Goal: Task Accomplishment & Management: Complete application form

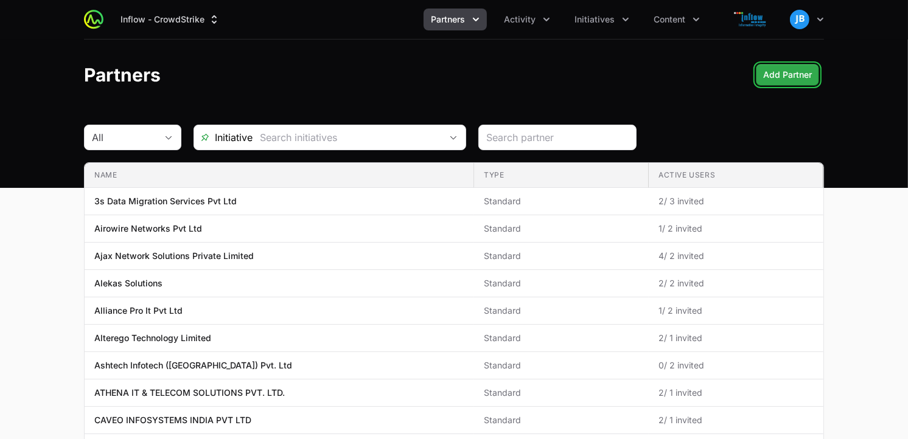
click at [795, 76] on span "Add Partner" at bounding box center [787, 75] width 49 height 15
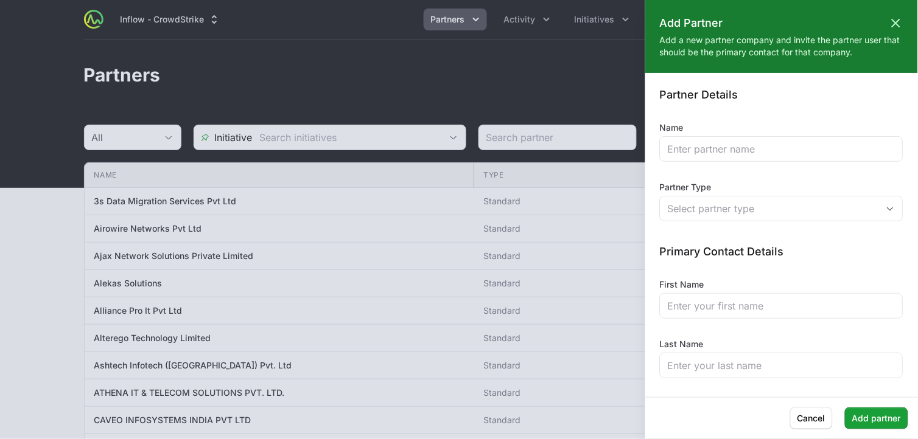
click at [488, 94] on div at bounding box center [459, 219] width 918 height 439
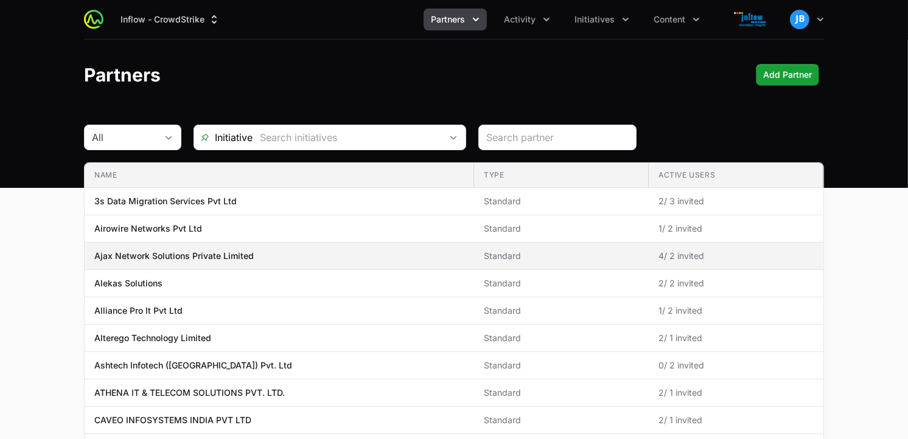
click at [192, 257] on p "Ajax Network Solutions Private Limited" at bounding box center [173, 256] width 159 height 12
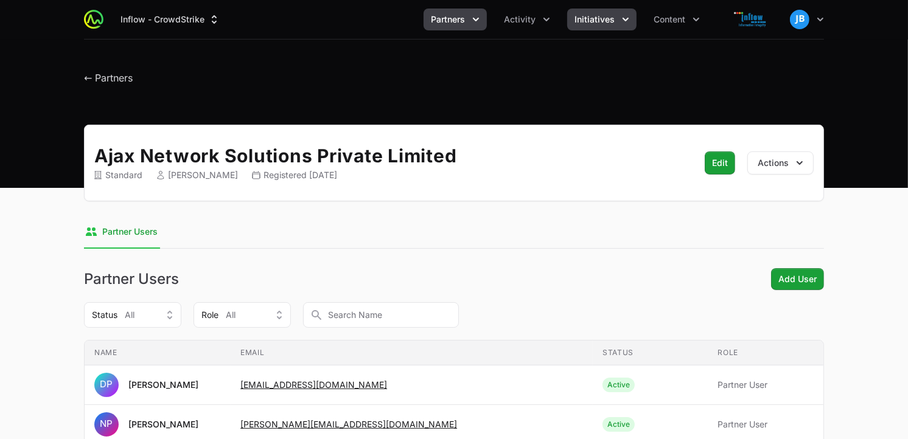
click at [606, 21] on span "Initiatives" at bounding box center [595, 19] width 40 height 12
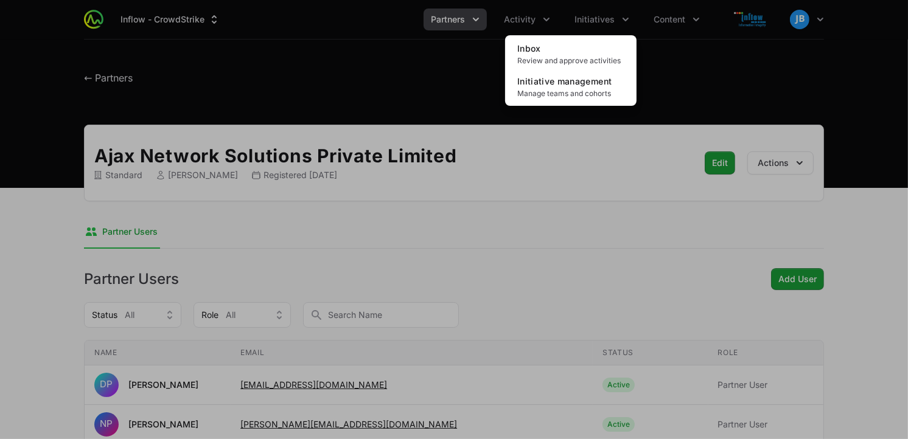
click at [520, 20] on div "Initiatives menu" at bounding box center [454, 219] width 908 height 439
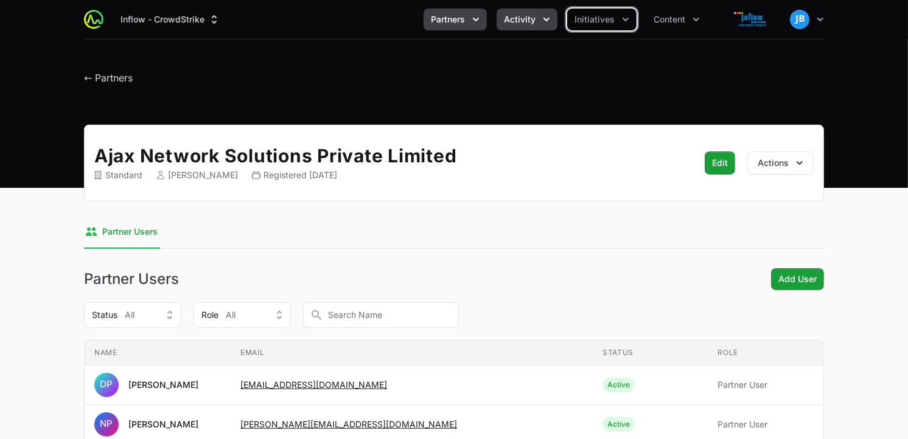
click at [533, 18] on span "Activity" at bounding box center [520, 19] width 32 height 12
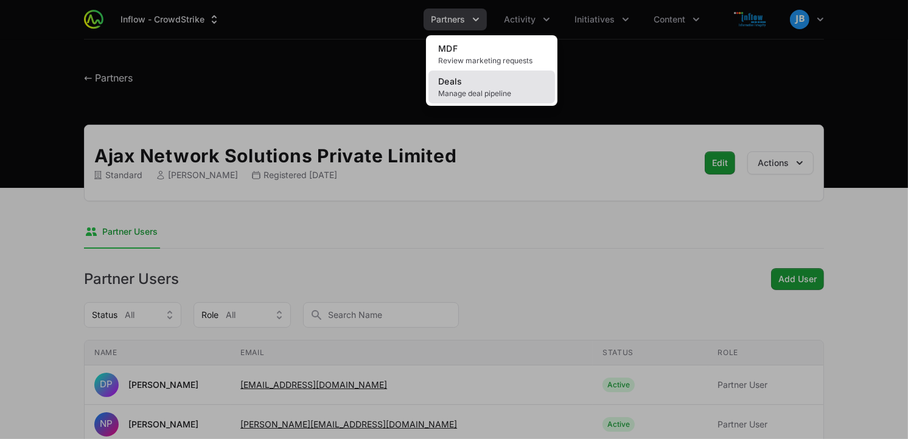
click at [488, 86] on link "Deals Manage deal pipeline" at bounding box center [491, 87] width 127 height 33
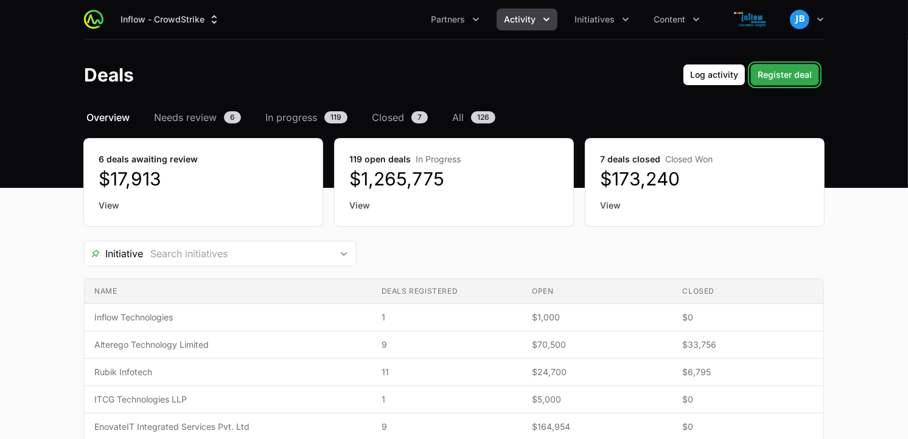
click at [787, 73] on span "Register deal" at bounding box center [785, 75] width 54 height 15
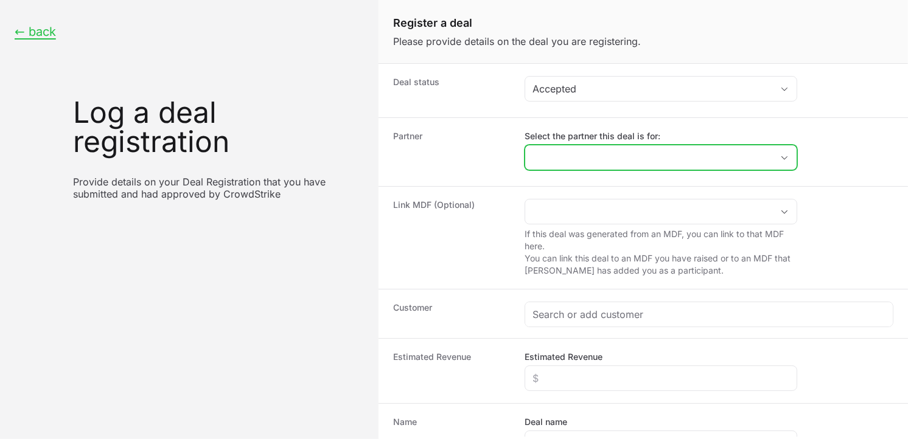
click at [614, 158] on input "Select the partner this deal is for:" at bounding box center [648, 157] width 247 height 24
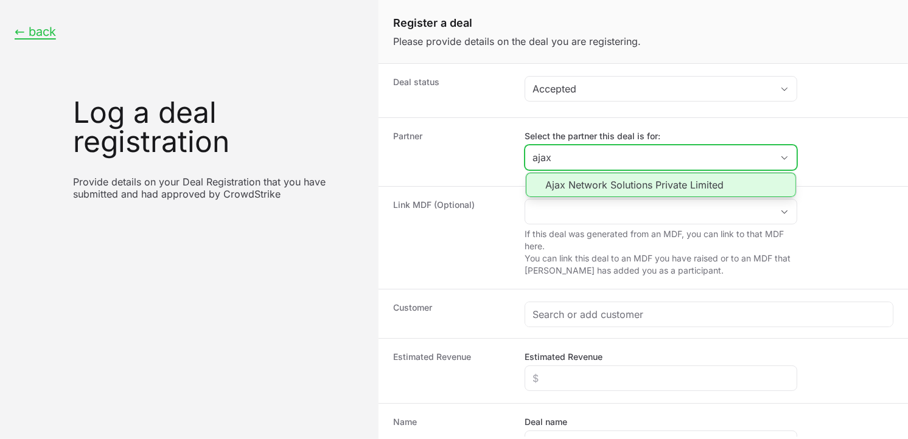
click at [609, 191] on li "Ajax Network Solutions Private Limited" at bounding box center [661, 185] width 270 height 24
type input "Ajax Network Solutions Private Limited"
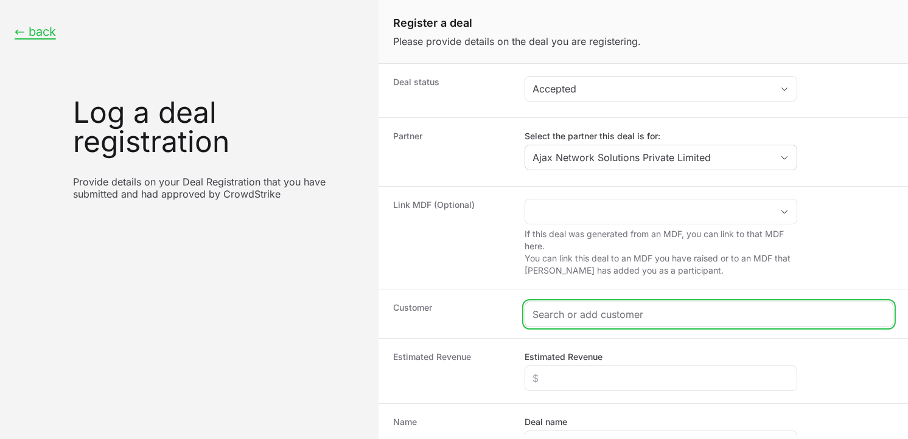
click at [571, 317] on input "Create activity form" at bounding box center [709, 314] width 353 height 15
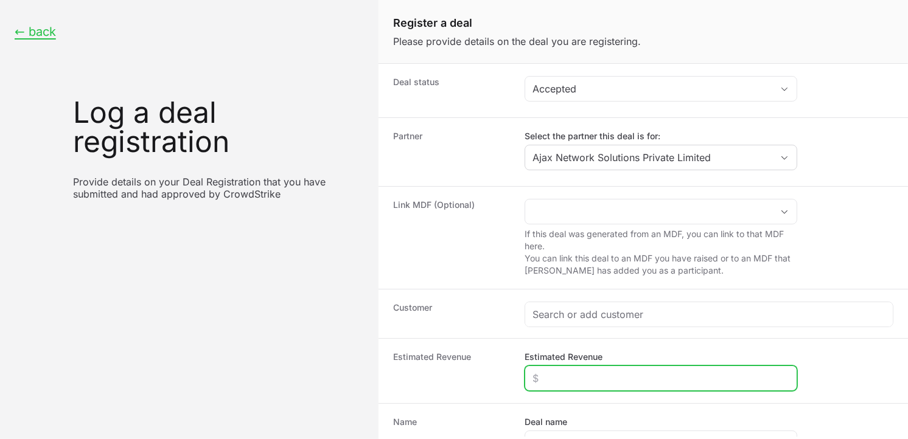
click at [564, 382] on input "Estimated Revenue" at bounding box center [661, 378] width 257 height 15
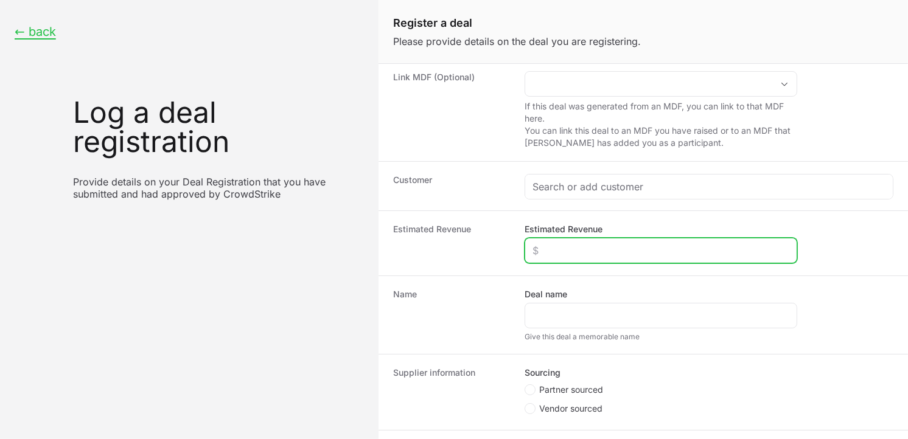
scroll to position [135, 0]
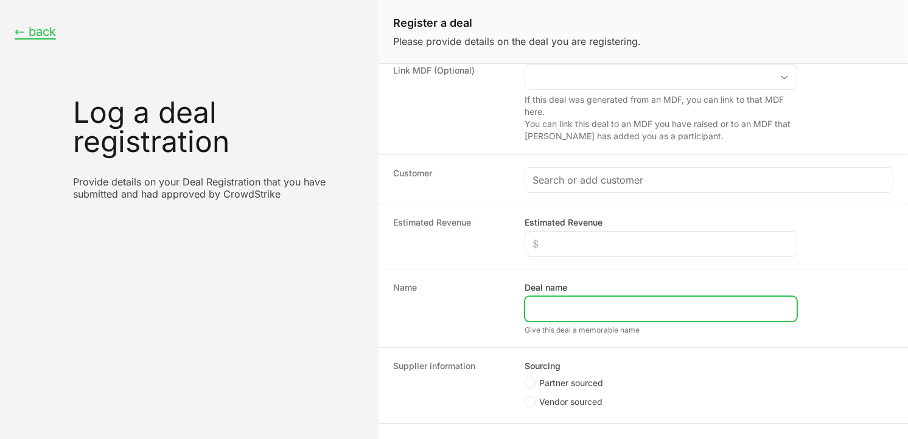
click at [594, 309] on input "Deal name" at bounding box center [661, 309] width 257 height 15
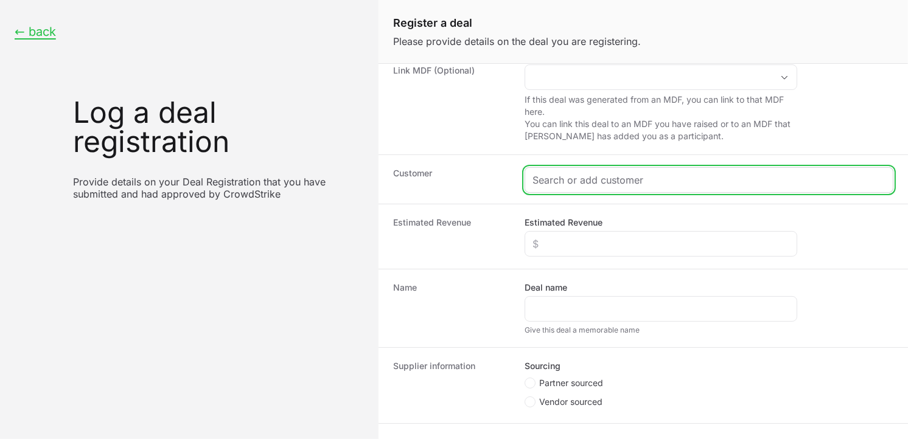
click at [554, 175] on input "Create activity form" at bounding box center [709, 180] width 353 height 15
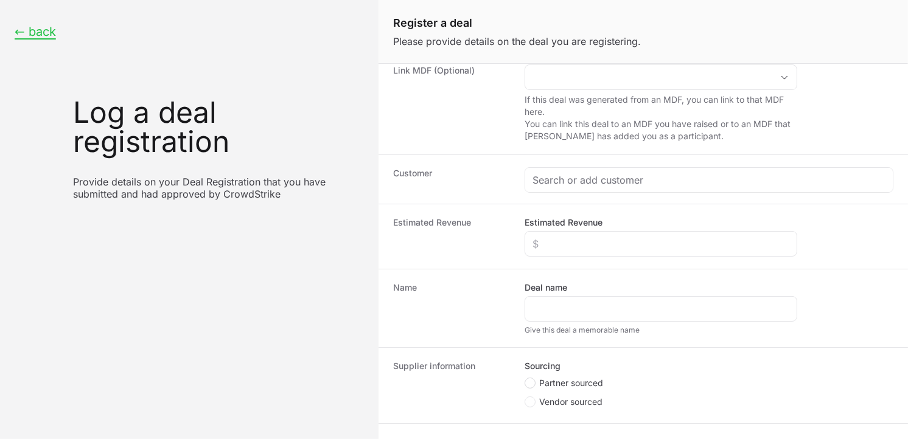
click at [530, 384] on circle "Create activity form" at bounding box center [530, 383] width 5 height 5
radio input "true"
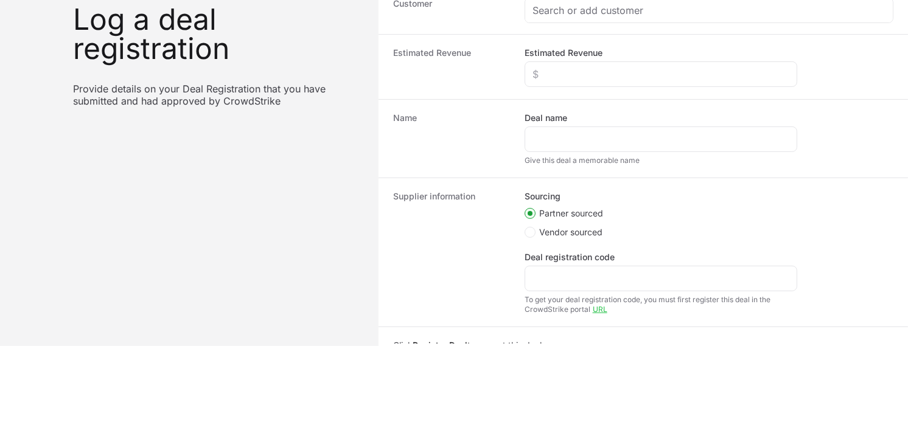
scroll to position [215, 0]
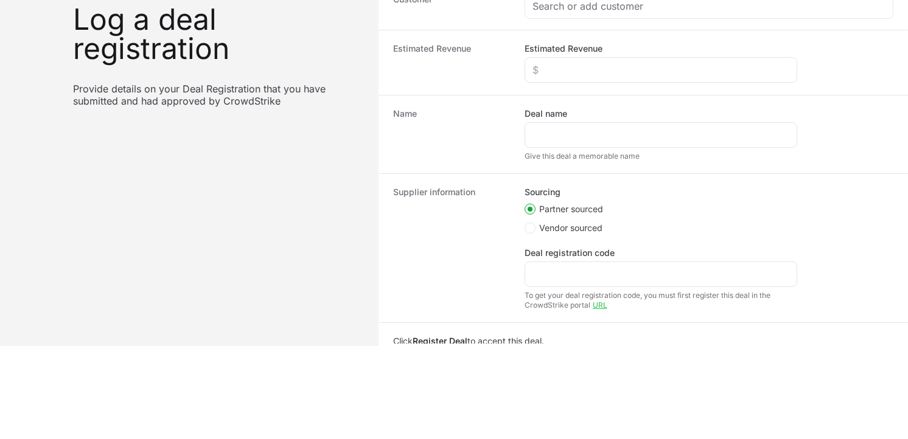
click at [603, 261] on div "Deal registration code" at bounding box center [661, 267] width 273 height 40
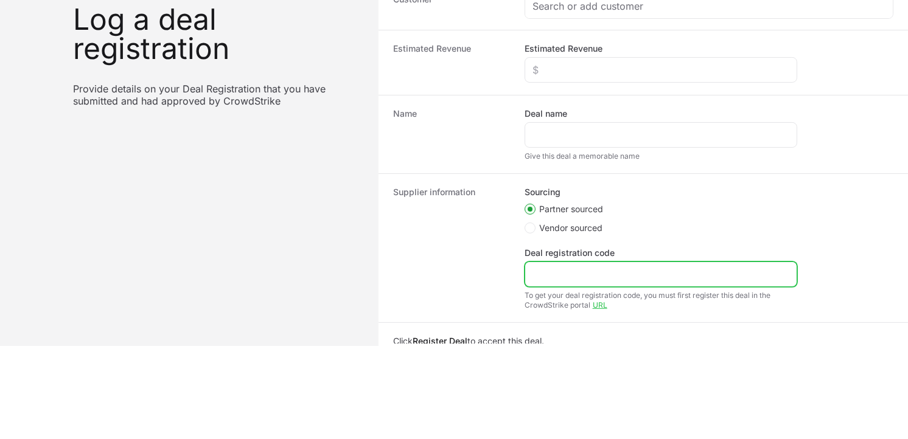
click at [598, 271] on input "Deal registration code" at bounding box center [661, 274] width 257 height 15
paste input "DR-9e5124e9"
type input "DR-9e5124e9"
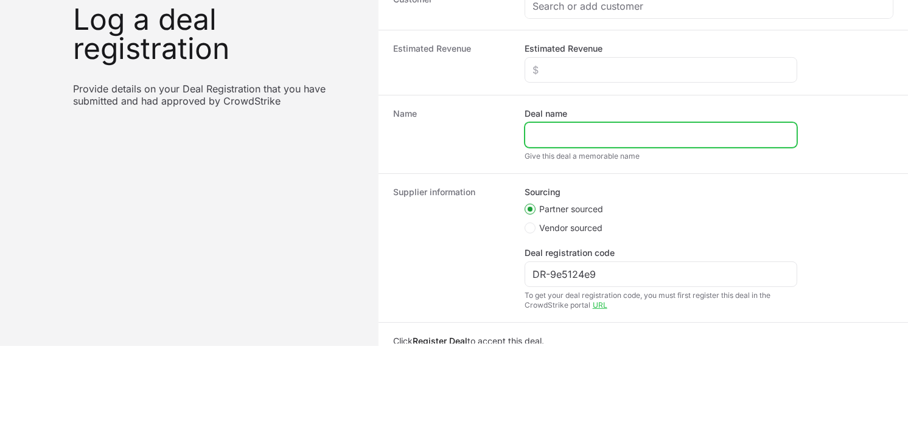
click at [586, 141] on input "Deal name" at bounding box center [661, 135] width 257 height 15
paste input "Celcius Logistics"
type input "Celcius Logistics"
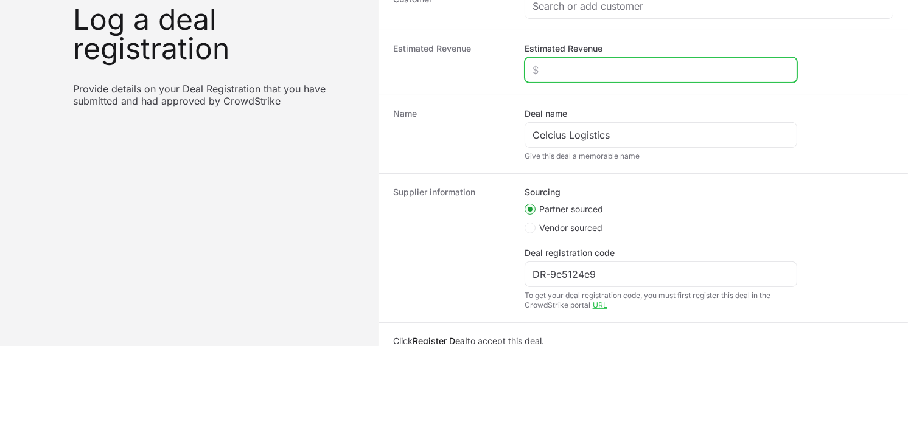
click at [582, 70] on input "Estimated Revenue" at bounding box center [661, 70] width 257 height 15
click at [547, 63] on input "Estimated Revenue" at bounding box center [661, 70] width 257 height 15
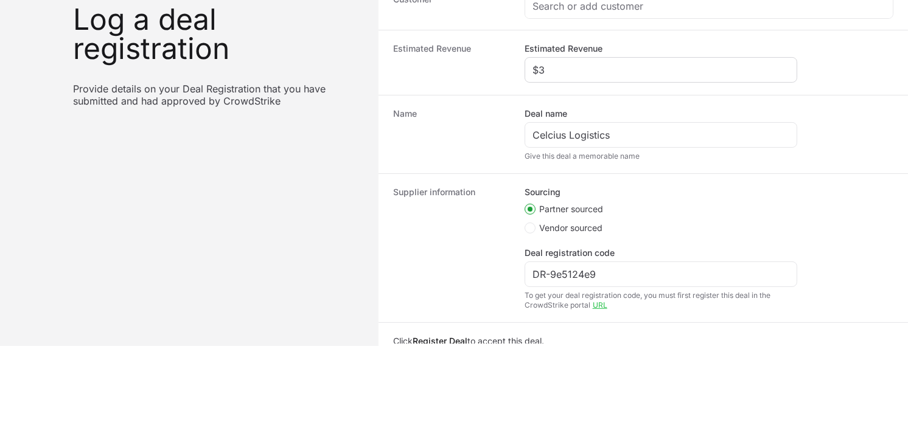
click at [559, 61] on div "$3" at bounding box center [661, 70] width 273 height 26
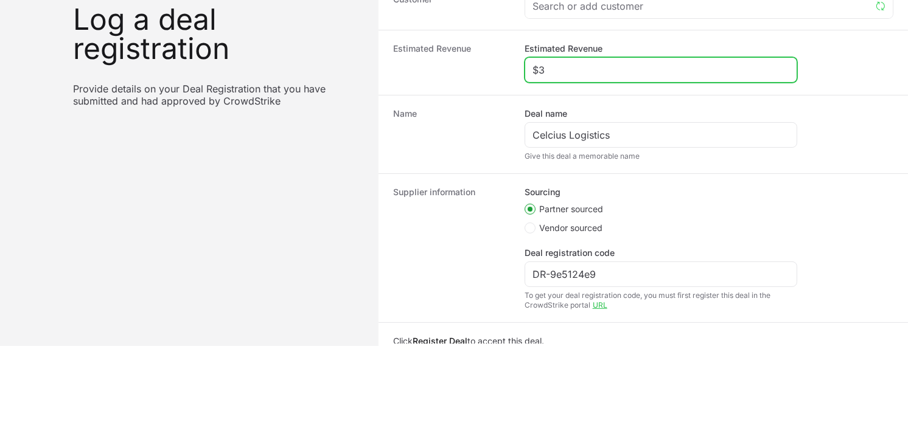
click at [558, 64] on input "$3" at bounding box center [661, 70] width 257 height 15
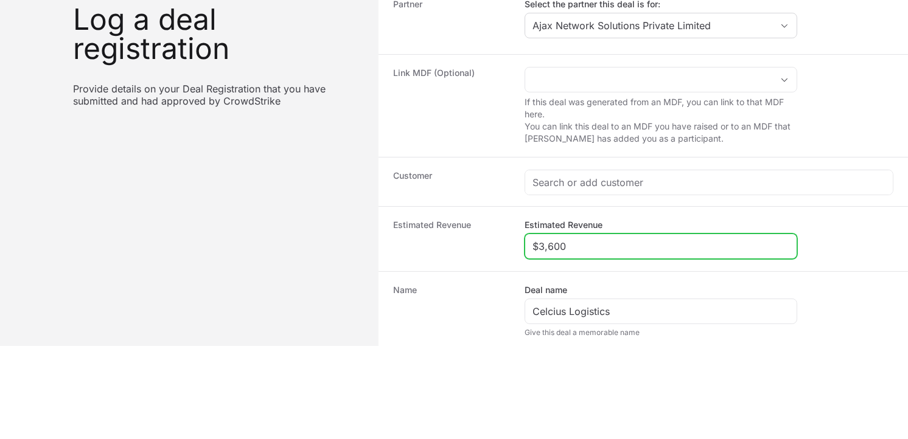
scroll to position [32, 0]
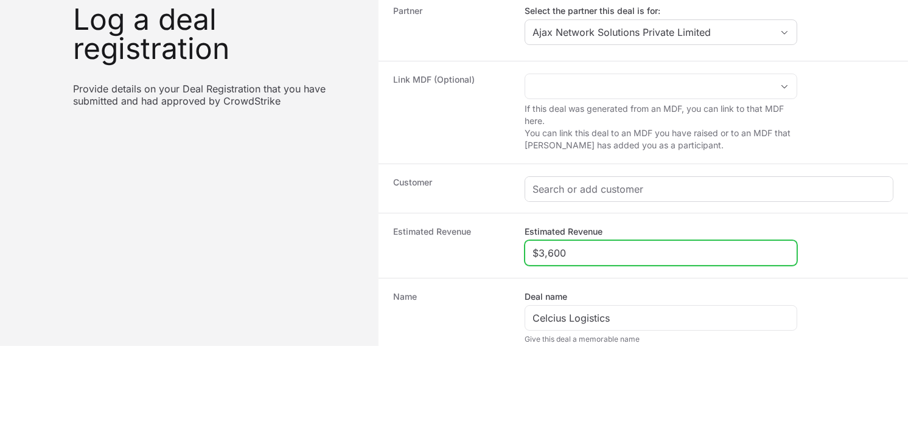
type input "$3,600"
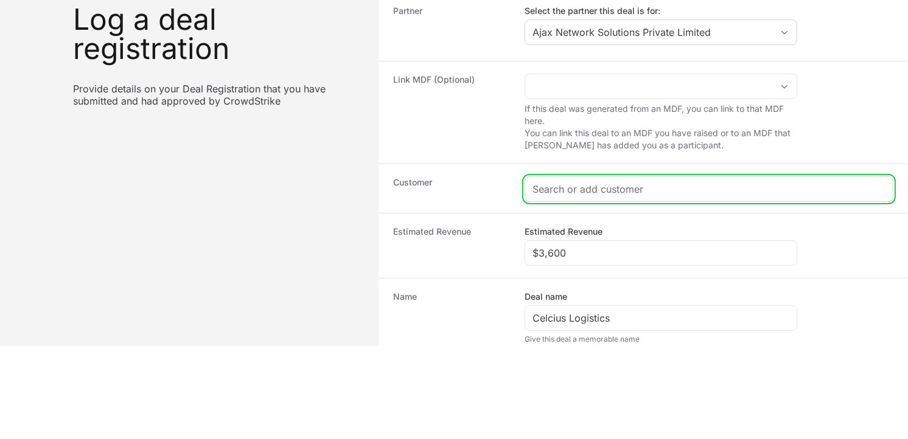
click at [643, 184] on input "Create activity form" at bounding box center [709, 189] width 353 height 15
paste input "Celcius Logistics"
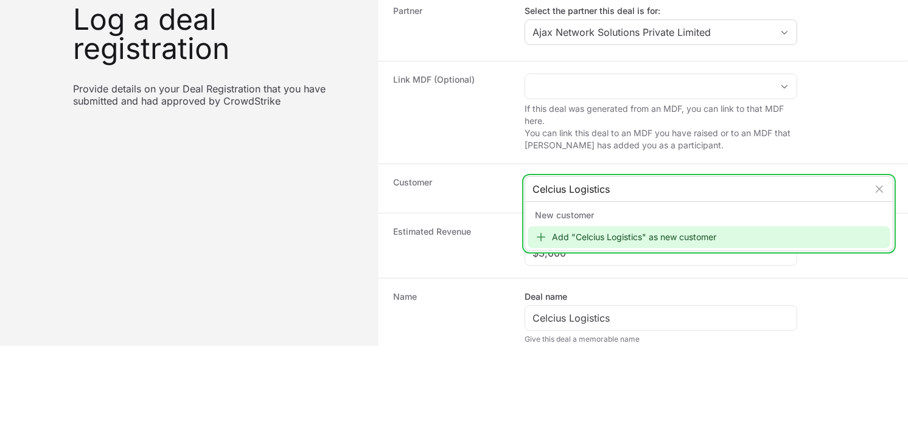
type input "Celcius Logistics"
click at [545, 236] on icon "Create activity form" at bounding box center [541, 237] width 12 height 12
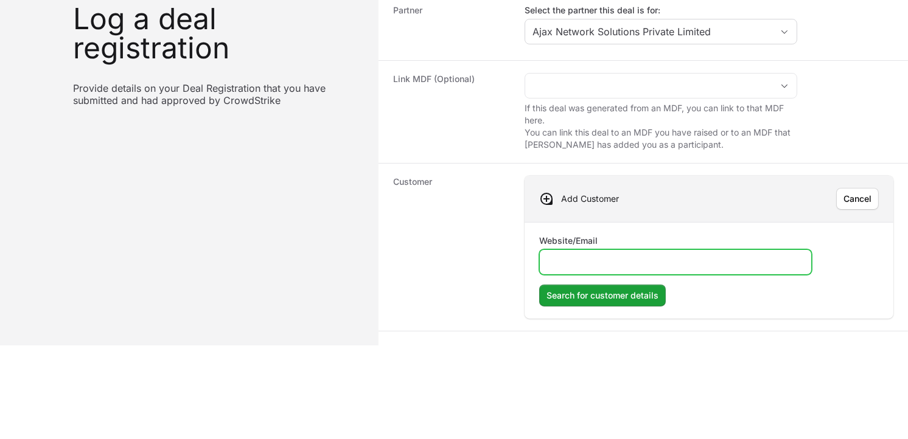
paste input "[URL][DOMAIN_NAME]"
type input "[URL][DOMAIN_NAME]"
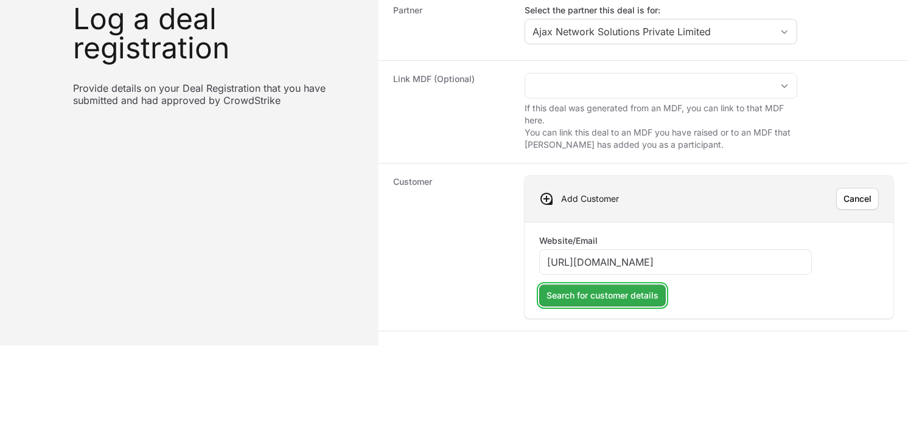
click at [607, 302] on span "Search for customer details" at bounding box center [603, 296] width 112 height 15
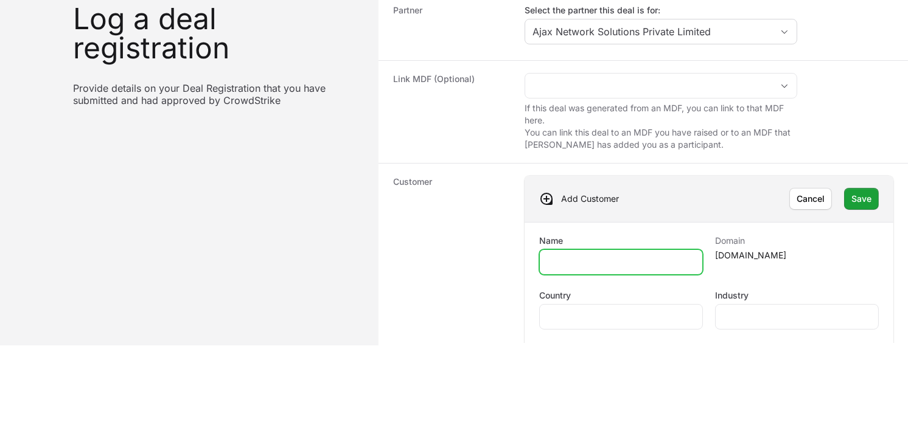
click at [629, 268] on input "Name" at bounding box center [621, 262] width 148 height 15
paste input "[URL][DOMAIN_NAME]"
type input "[URL][DOMAIN_NAME]"
click at [656, 301] on div "Country" at bounding box center [621, 310] width 164 height 40
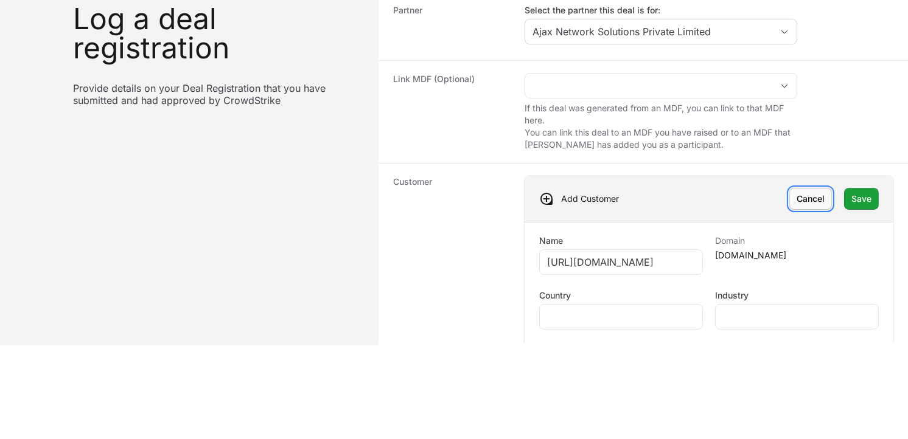
click at [802, 199] on span "Cancel" at bounding box center [811, 199] width 28 height 15
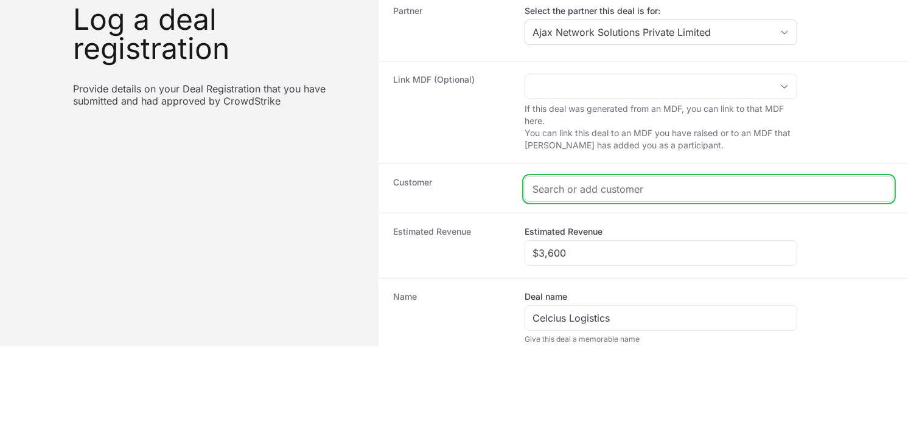
click at [628, 191] on input "Create activity form" at bounding box center [709, 189] width 353 height 15
paste input "[URL][DOMAIN_NAME]"
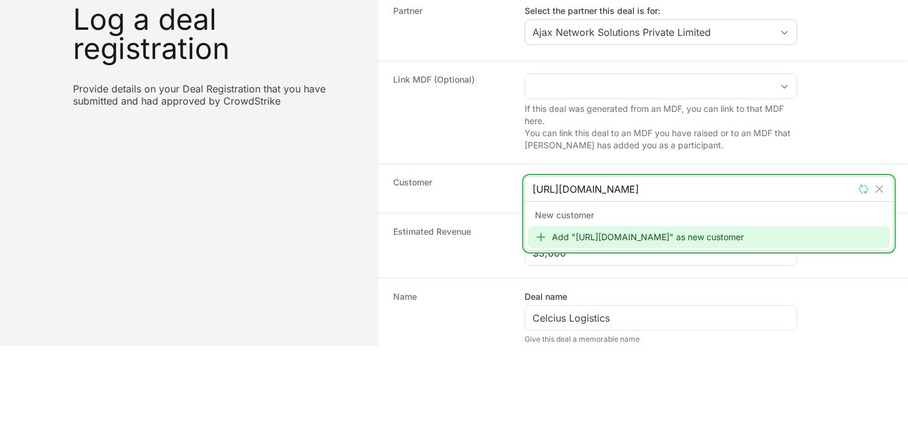
type input "[URL][DOMAIN_NAME]"
click at [576, 236] on div "Add "[URL][DOMAIN_NAME]" as new customer" at bounding box center [709, 237] width 363 height 22
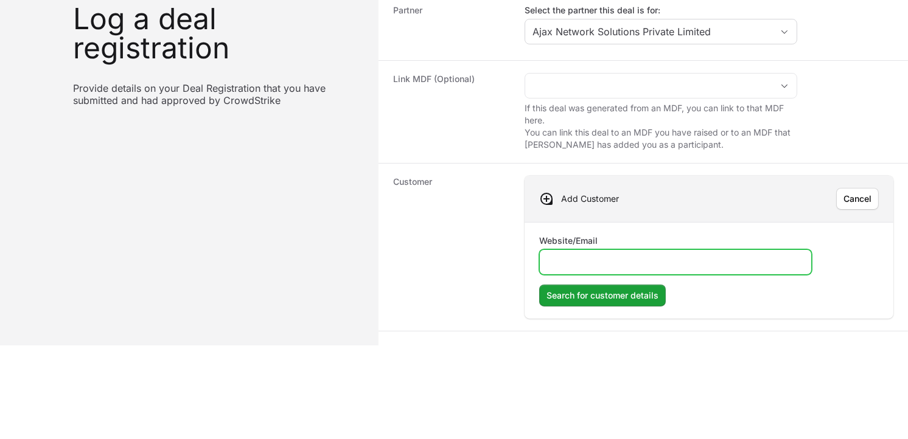
click at [577, 263] on input "Website/Email" at bounding box center [675, 262] width 257 height 15
paste input "[URL][DOMAIN_NAME]"
type input "[URL][DOMAIN_NAME]"
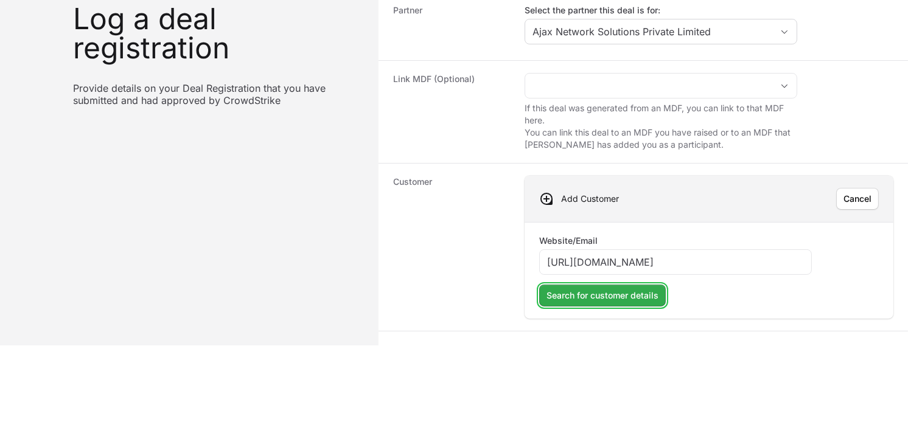
click at [606, 289] on span "Search for customer details" at bounding box center [603, 296] width 112 height 15
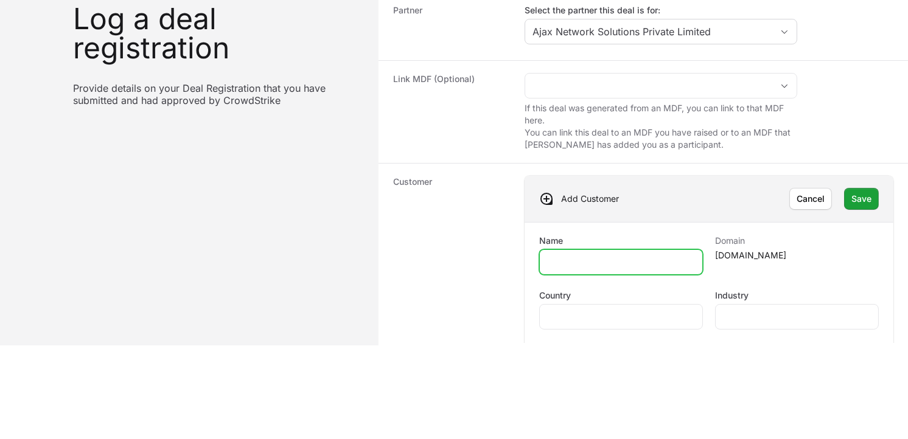
click at [616, 262] on input "Name" at bounding box center [621, 262] width 148 height 15
drag, startPoint x: 611, startPoint y: 264, endPoint x: 447, endPoint y: 253, distance: 164.7
click at [443, 253] on div "Customer Add Customer Cancel Save Name [PERSON_NAME] Domain [DOMAIN_NAME] Count…" at bounding box center [644, 334] width 530 height 342
paste input "Logistics"
type input "Celcius Logistics"
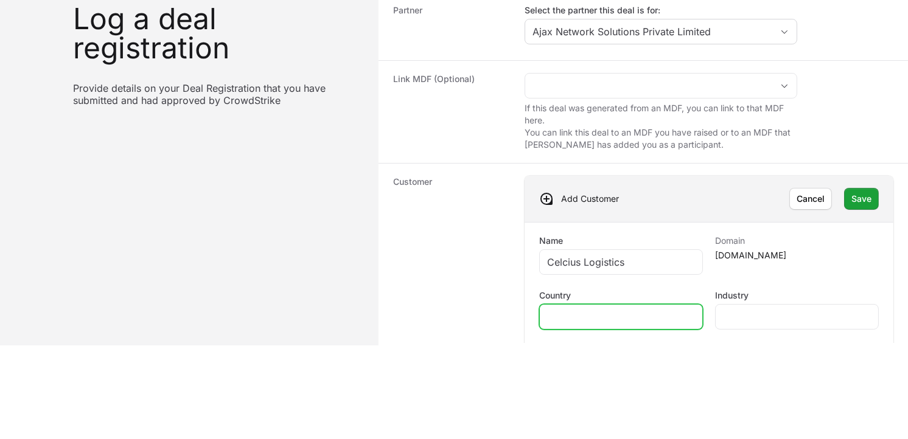
click at [609, 324] on input "Country" at bounding box center [621, 317] width 148 height 15
type input "[GEOGRAPHIC_DATA]"
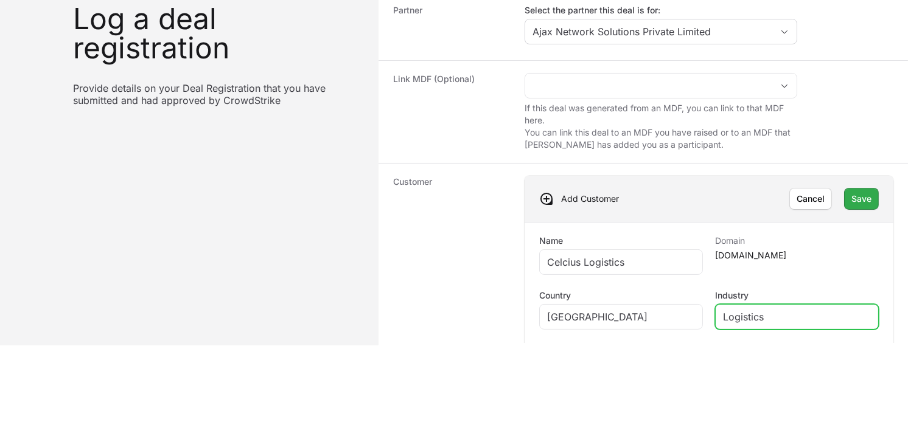
type input "Logistics"
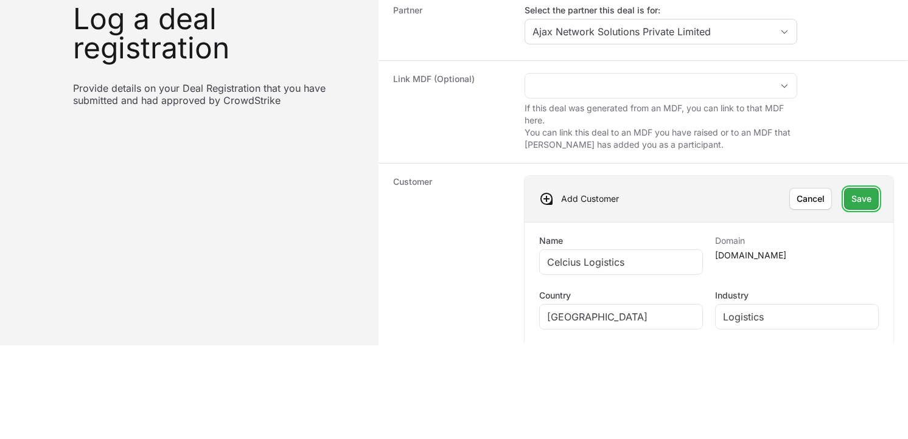
click at [853, 200] on span "Save" at bounding box center [862, 199] width 20 height 15
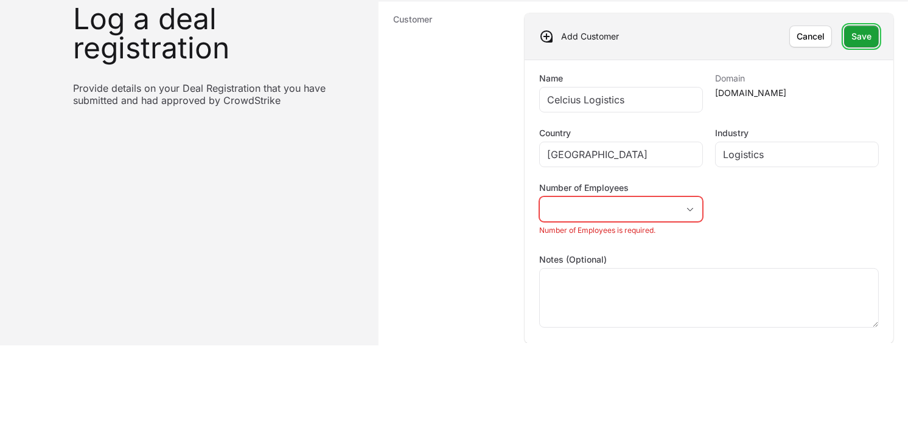
scroll to position [198, 0]
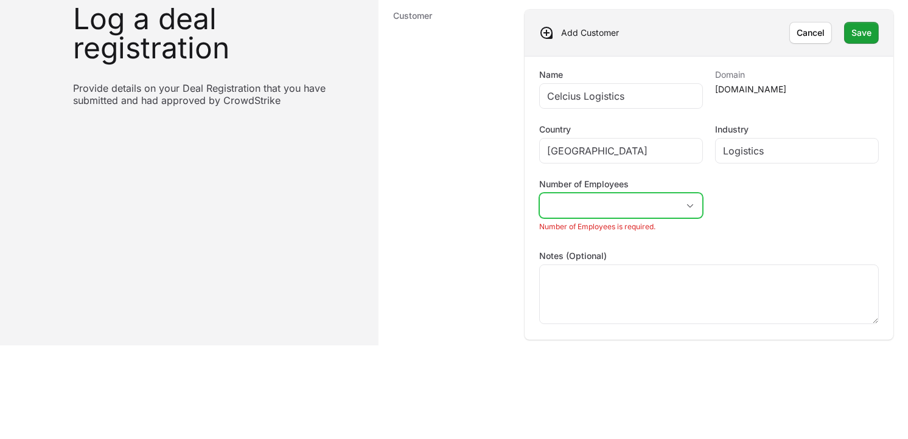
click at [684, 208] on button "placeholder" at bounding box center [621, 206] width 163 height 24
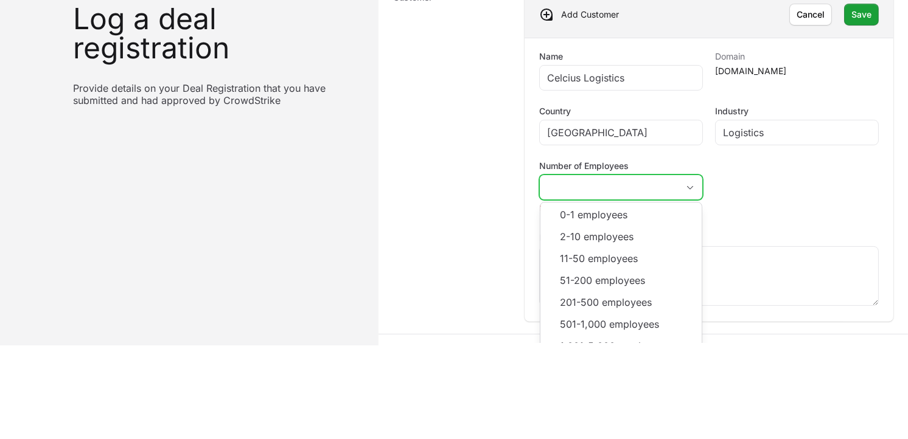
scroll to position [224, 0]
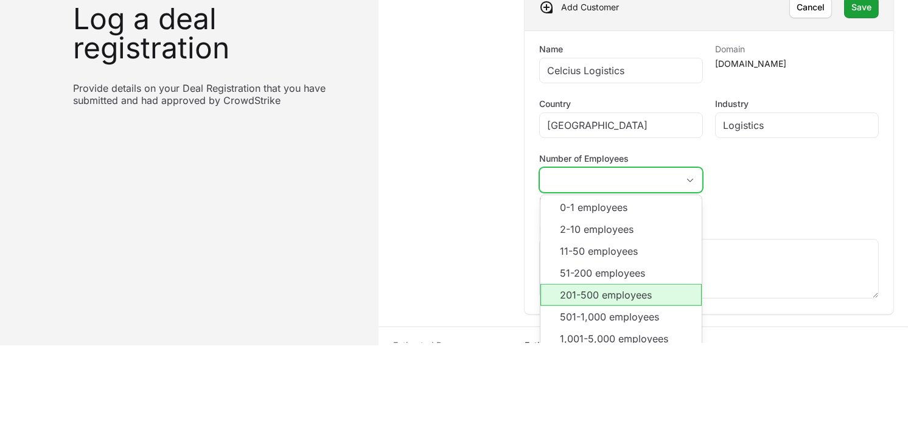
click at [643, 293] on li "201-500 employees" at bounding box center [620, 295] width 161 height 22
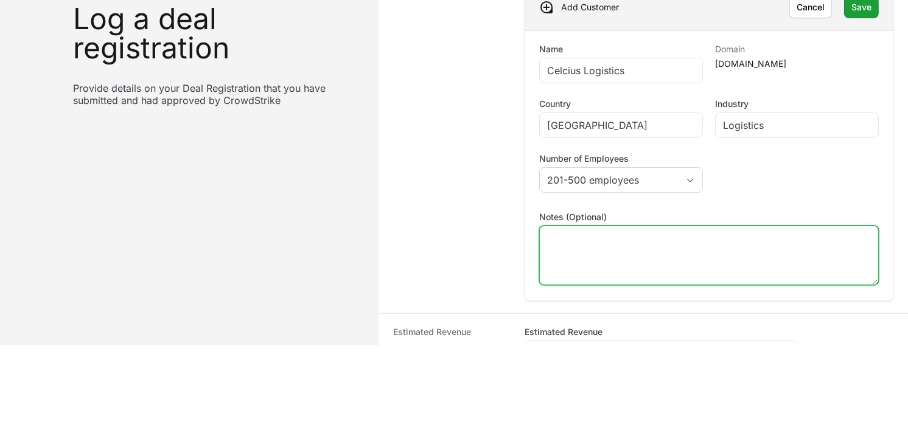
click at [631, 243] on textarea "Notes (Optional)" at bounding box center [709, 255] width 338 height 58
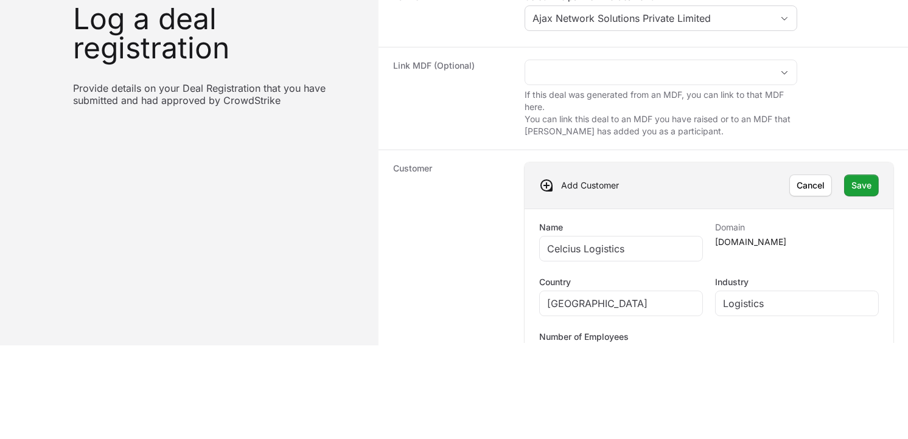
scroll to position [43, 0]
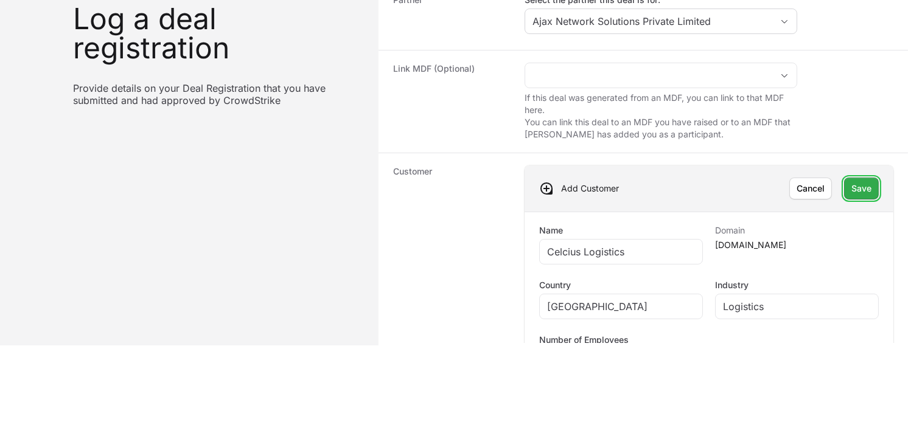
click at [855, 186] on span "Save" at bounding box center [862, 188] width 20 height 15
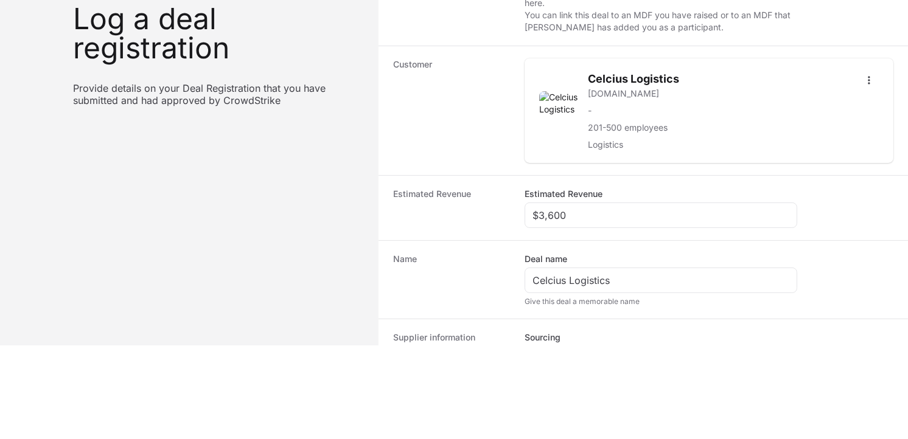
scroll to position [342, 0]
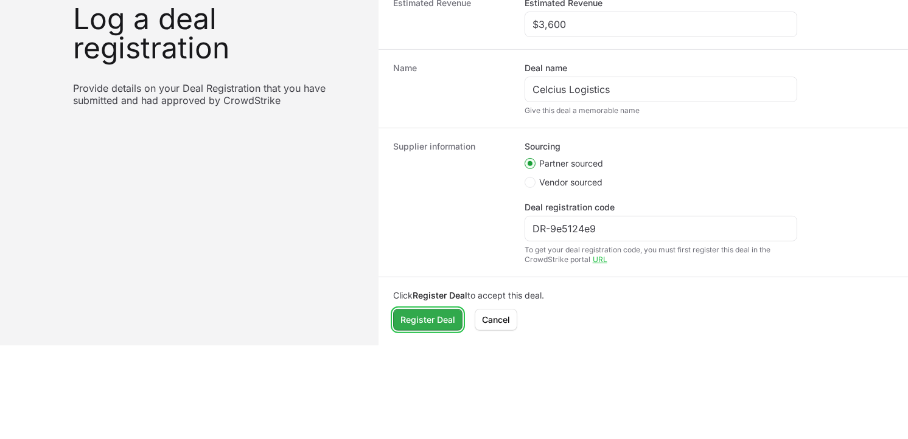
click at [439, 319] on span "Register Deal" at bounding box center [427, 320] width 55 height 15
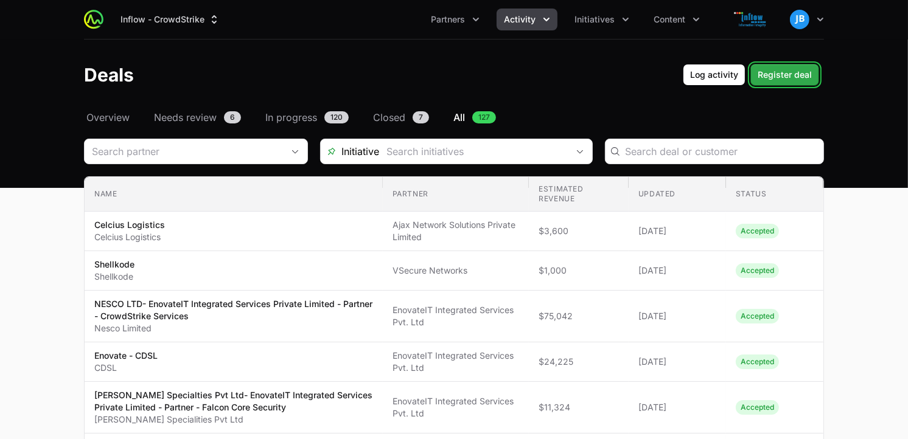
click at [790, 71] on span "Register deal" at bounding box center [785, 75] width 54 height 15
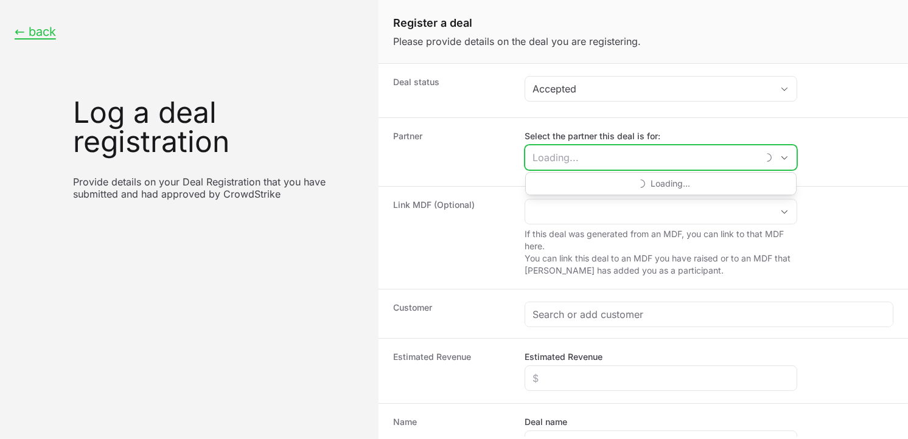
click at [607, 160] on input "Select the partner this deal is for:" at bounding box center [641, 157] width 233 height 24
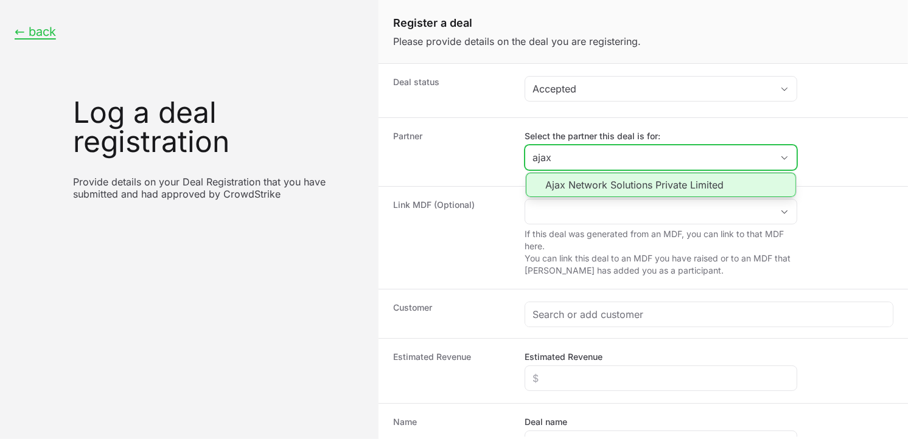
click at [595, 184] on li "Ajax Network Solutions Private Limited" at bounding box center [661, 185] width 270 height 24
type input "Ajax Network Solutions Private Limited"
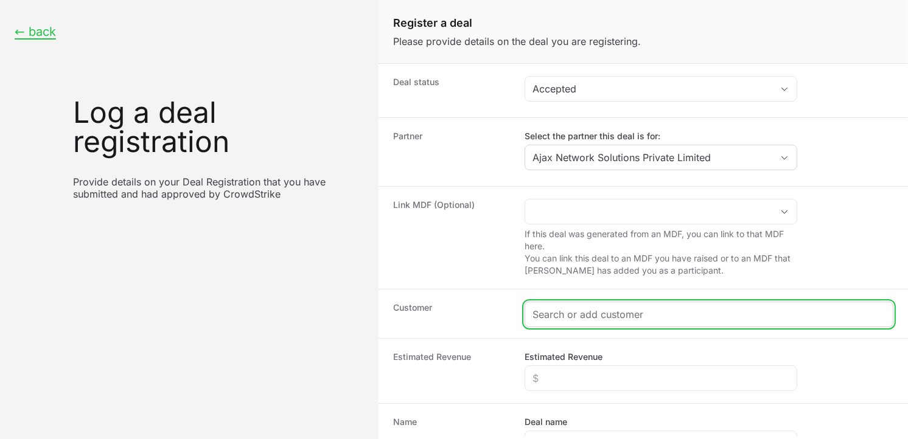
click at [598, 311] on input "Create activity form" at bounding box center [709, 314] width 353 height 15
paste input "GCMMF"
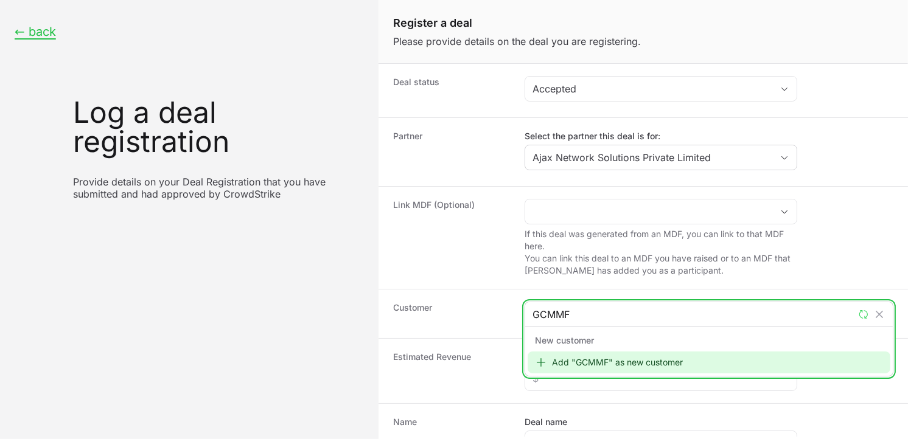
type input "GCMMF"
click at [582, 368] on div "Add "GCMMF" as new customer" at bounding box center [709, 363] width 363 height 22
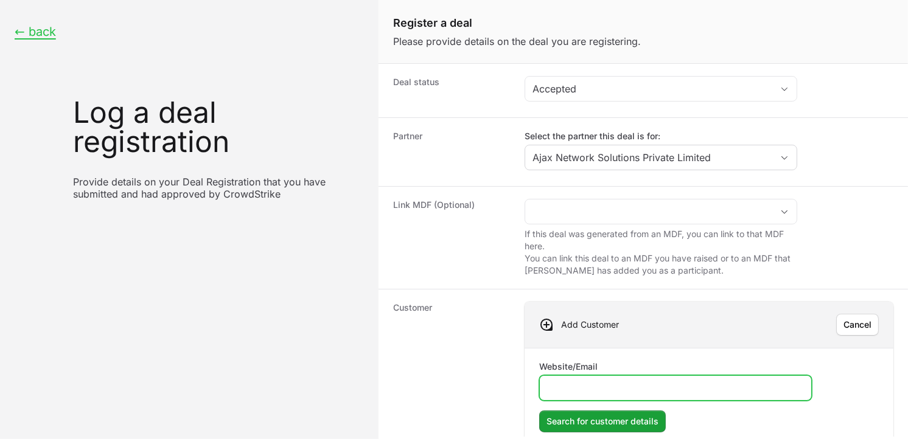
click at [603, 382] on input "Website/Email" at bounding box center [675, 388] width 257 height 15
paste input "[URL][DOMAIN_NAME]"
type input "[URL][DOMAIN_NAME]"
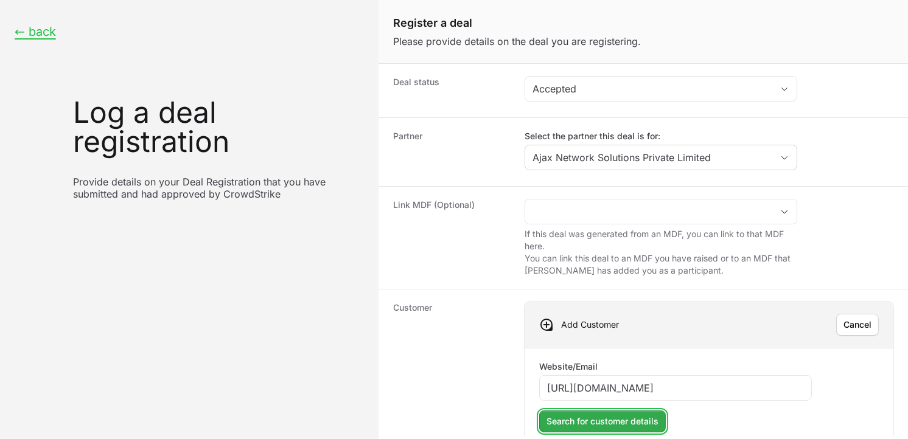
click at [609, 428] on span "Search for customer details" at bounding box center [603, 421] width 112 height 15
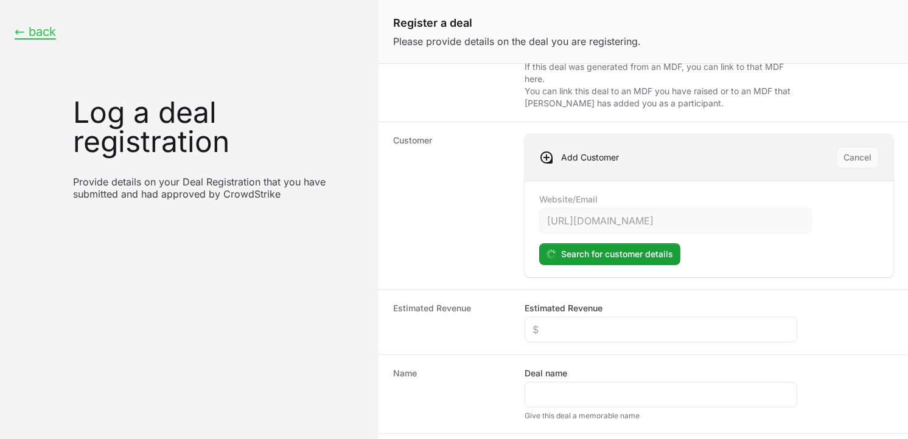
scroll to position [169, 0]
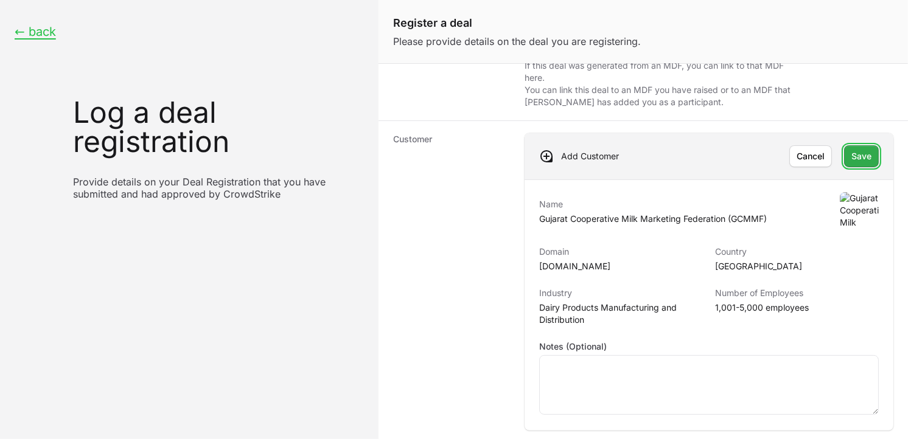
click at [854, 164] on button "Save" at bounding box center [861, 156] width 35 height 22
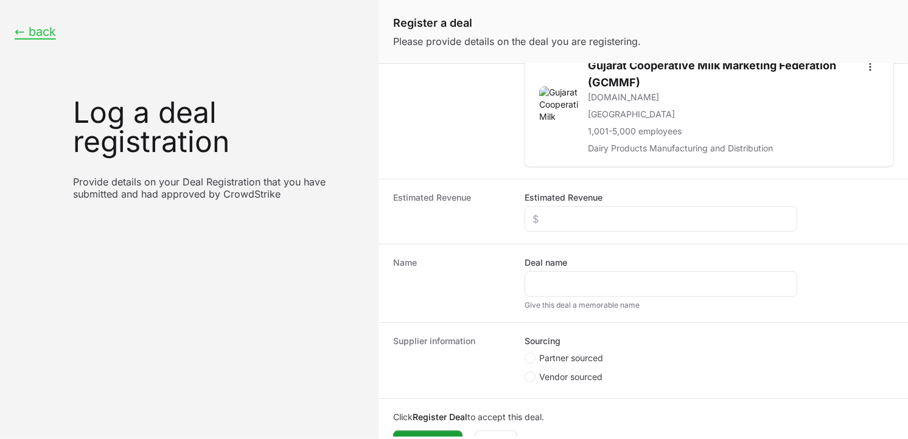
scroll to position [286, 0]
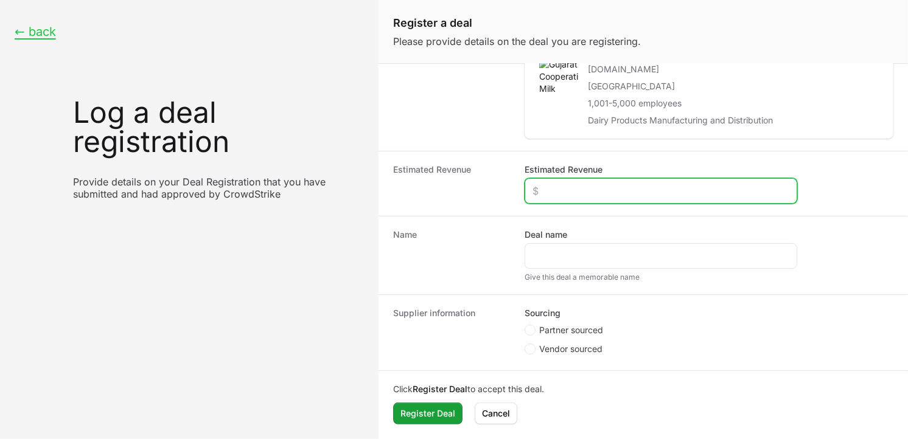
click at [611, 189] on input "Estimated Revenue" at bounding box center [661, 191] width 257 height 15
type input "$52,000"
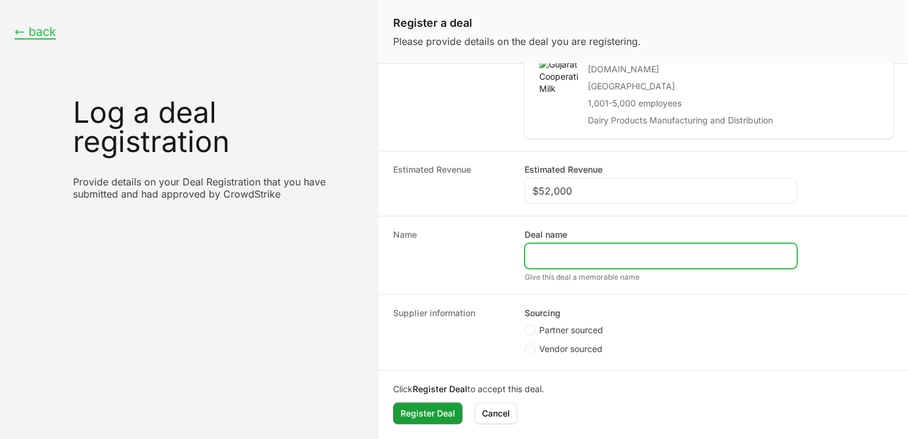
click at [579, 257] on input "Deal name" at bounding box center [661, 256] width 257 height 15
paste input "[URL][DOMAIN_NAME]"
drag, startPoint x: 667, startPoint y: 257, endPoint x: 425, endPoint y: 254, distance: 242.3
click at [425, 254] on div "Name Deal name [URL][DOMAIN_NAME] Give this deal a memorable name" at bounding box center [644, 255] width 530 height 79
type input "GCMMF [GEOGRAPHIC_DATA]"
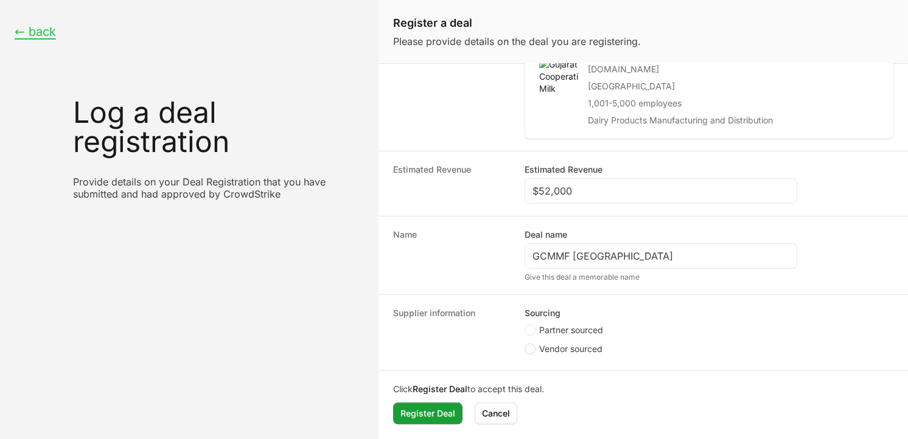
click at [530, 349] on circle "Create activity form" at bounding box center [530, 349] width 5 height 5
radio input "true"
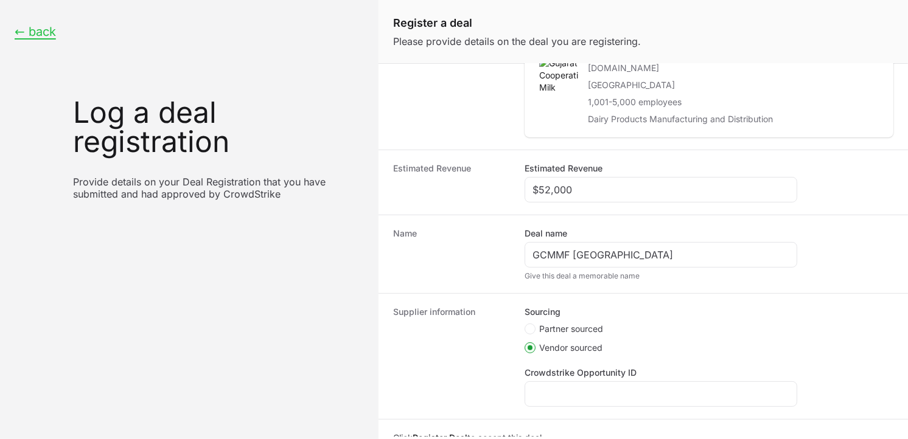
scroll to position [191, 0]
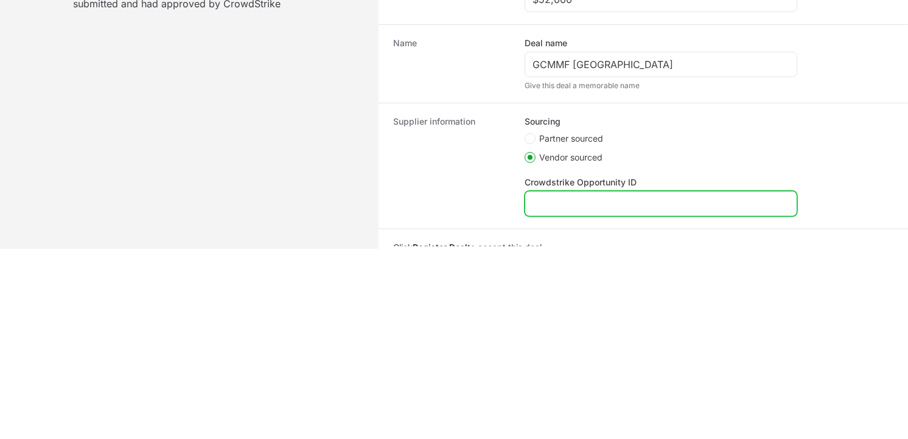
click at [606, 201] on input "Crowdstrike Opportunity ID" at bounding box center [661, 204] width 257 height 15
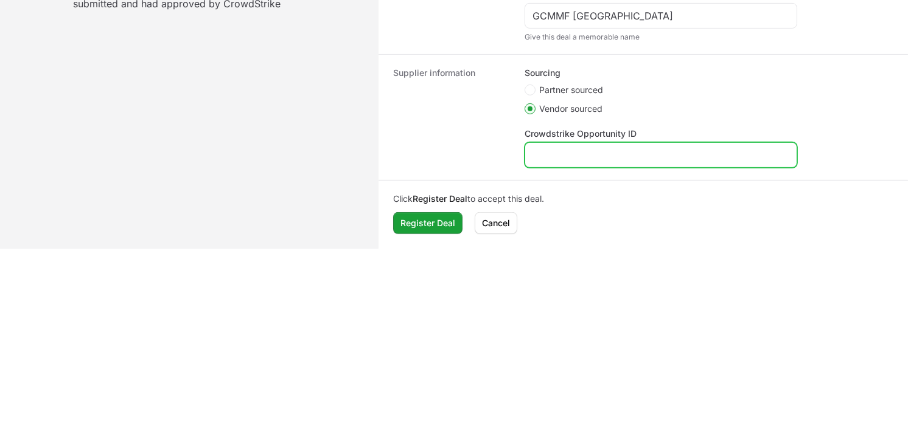
paste input "Q-1429924"
type input "Q-1429924"
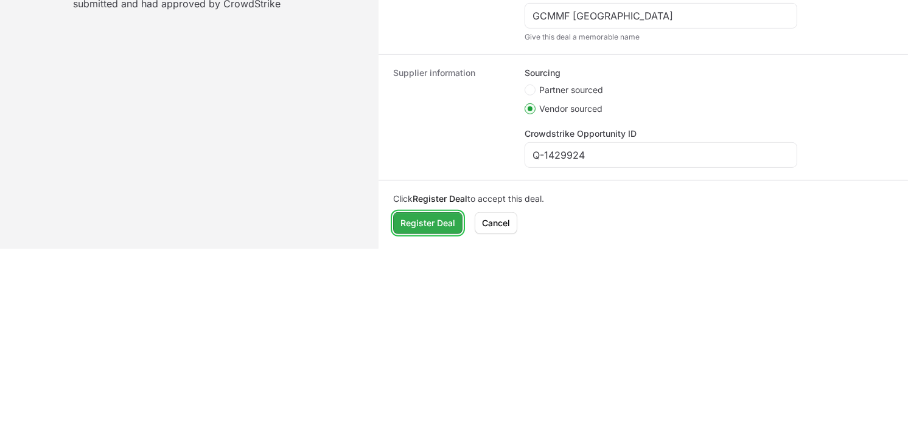
click at [439, 220] on span "Register Deal" at bounding box center [427, 223] width 55 height 15
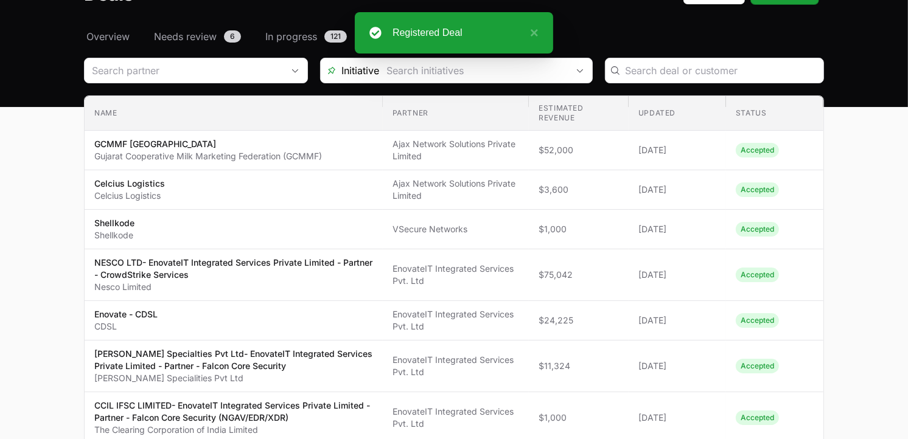
scroll to position [83, 0]
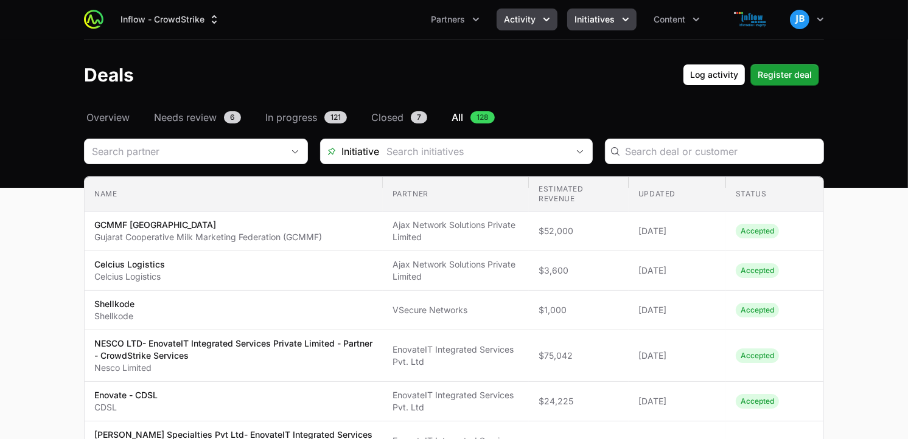
click at [633, 13] on button "Initiatives" at bounding box center [601, 20] width 69 height 22
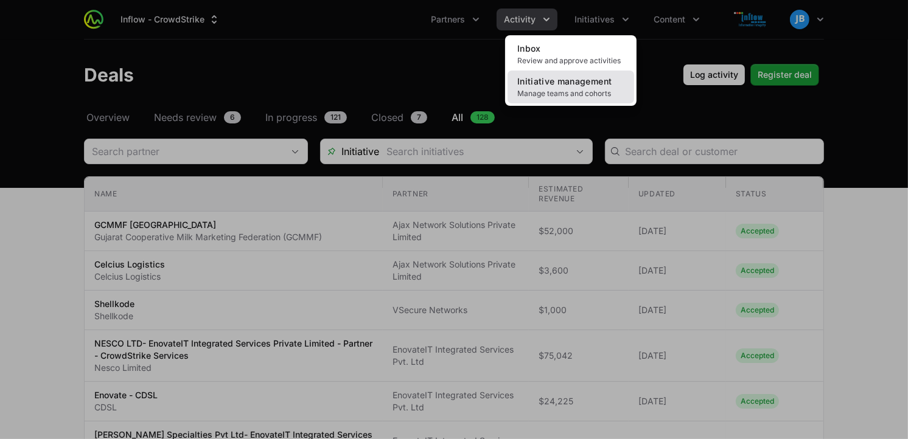
click at [567, 75] on link "Initiative management Manage teams and cohorts" at bounding box center [571, 87] width 127 height 33
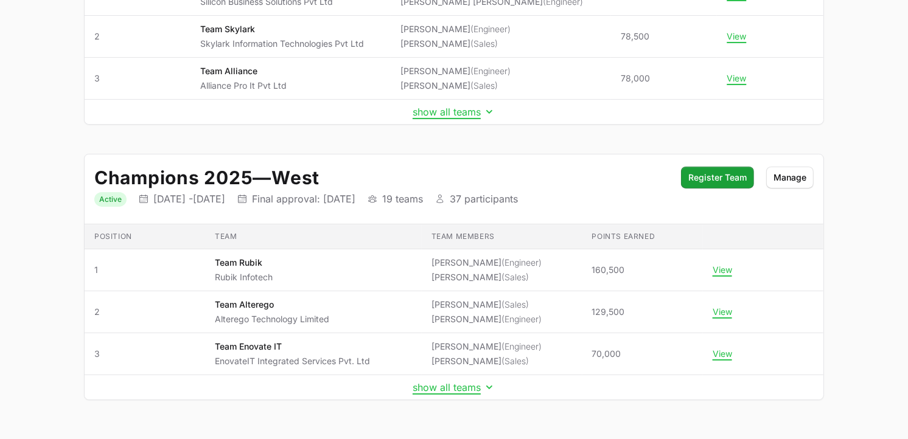
scroll to position [293, 0]
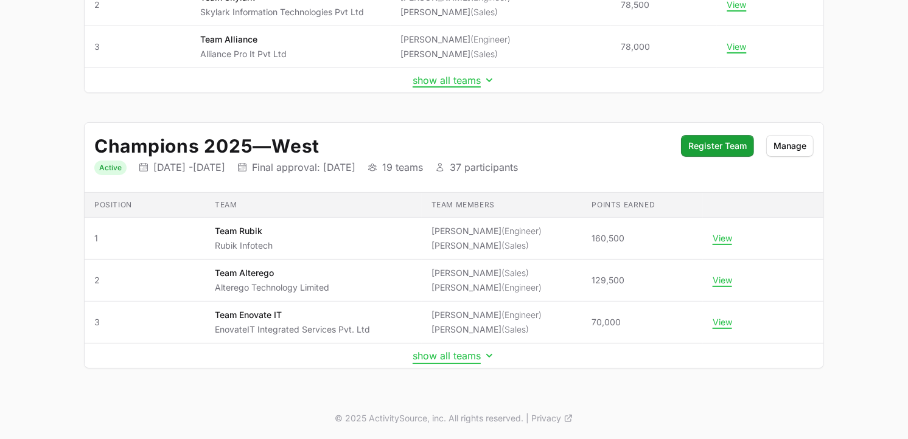
click at [469, 361] on button "show all teams" at bounding box center [454, 356] width 83 height 12
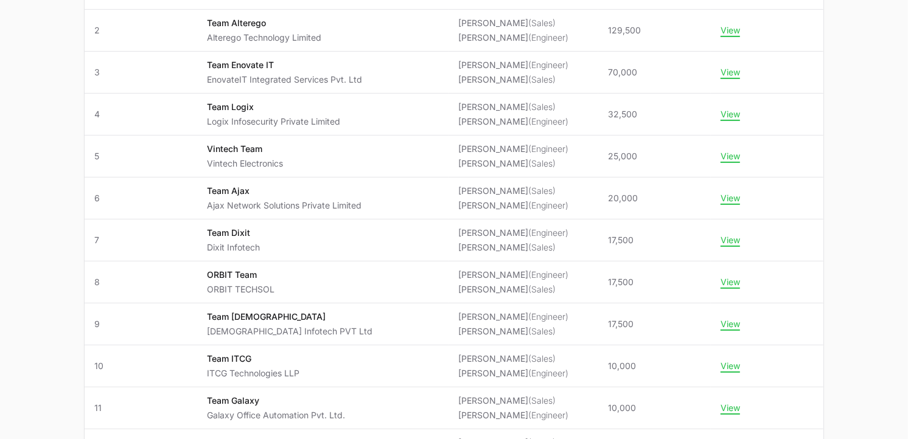
scroll to position [561, 0]
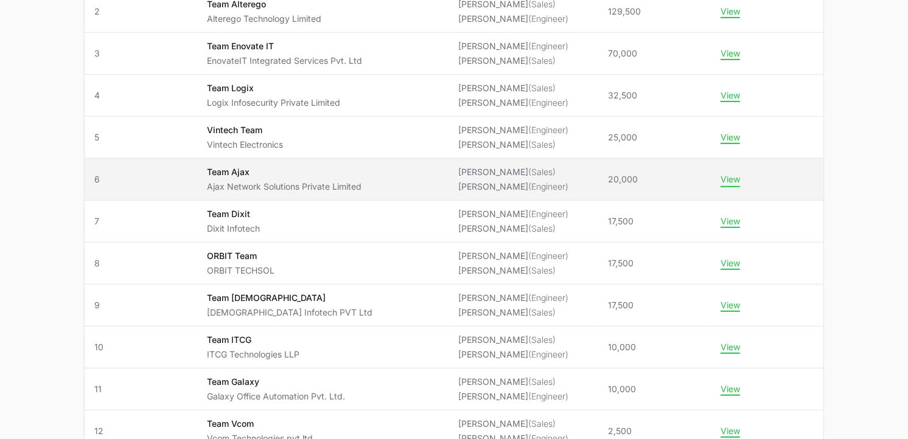
click at [726, 181] on button "View" at bounding box center [730, 179] width 19 height 11
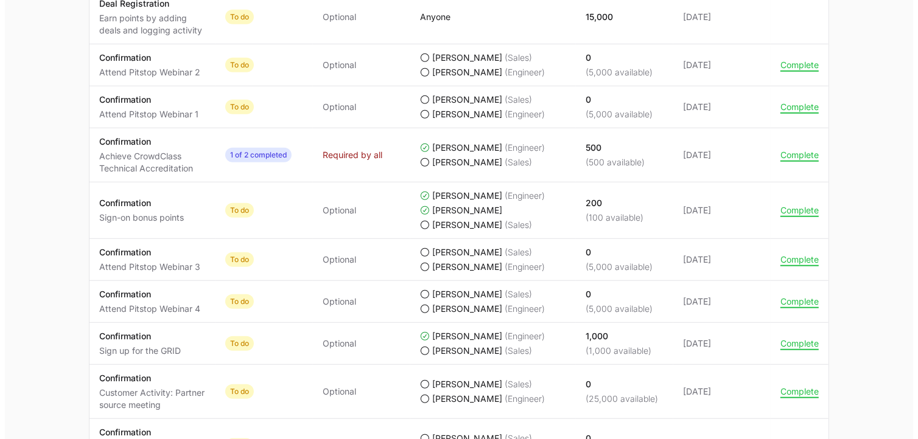
scroll to position [813, 0]
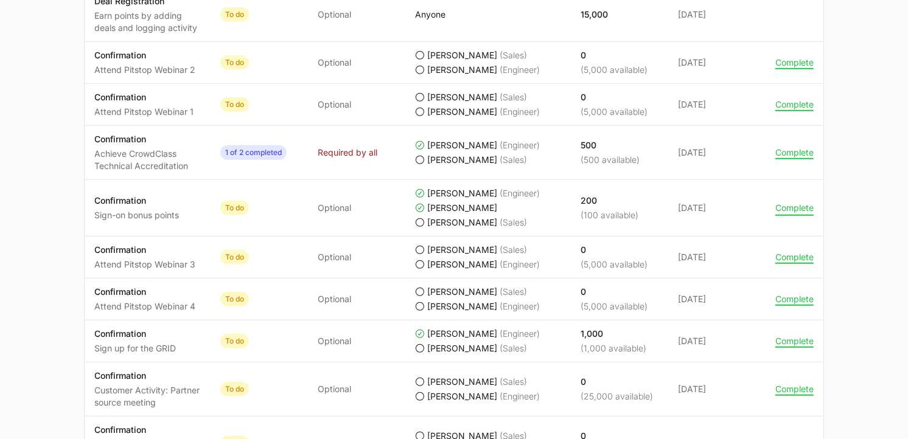
click at [796, 208] on button "Complete" at bounding box center [794, 208] width 38 height 11
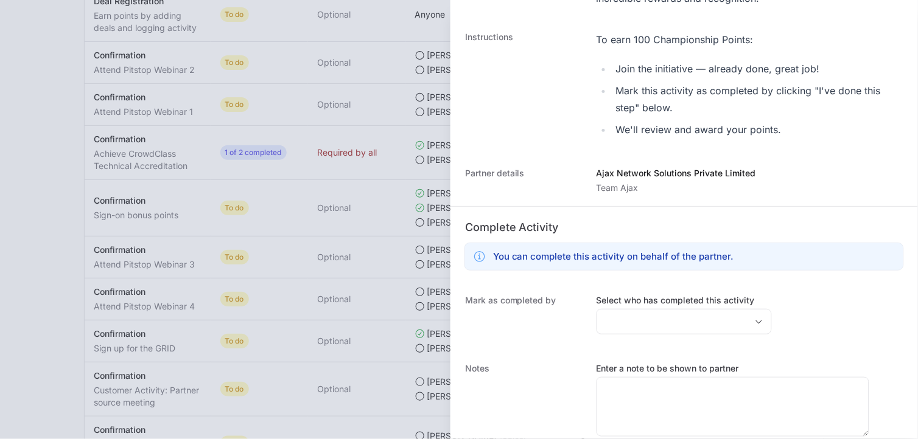
scroll to position [281, 0]
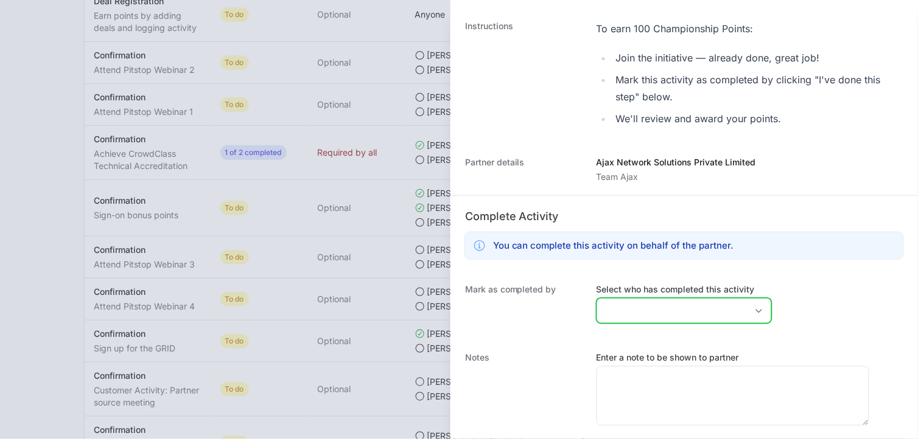
click at [754, 312] on icon "Open" at bounding box center [759, 311] width 10 height 4
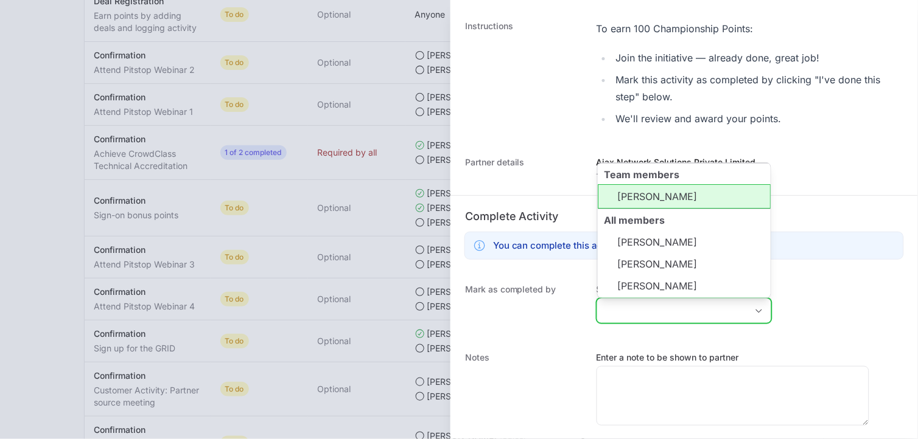
click at [685, 203] on li "[PERSON_NAME]" at bounding box center [684, 196] width 173 height 24
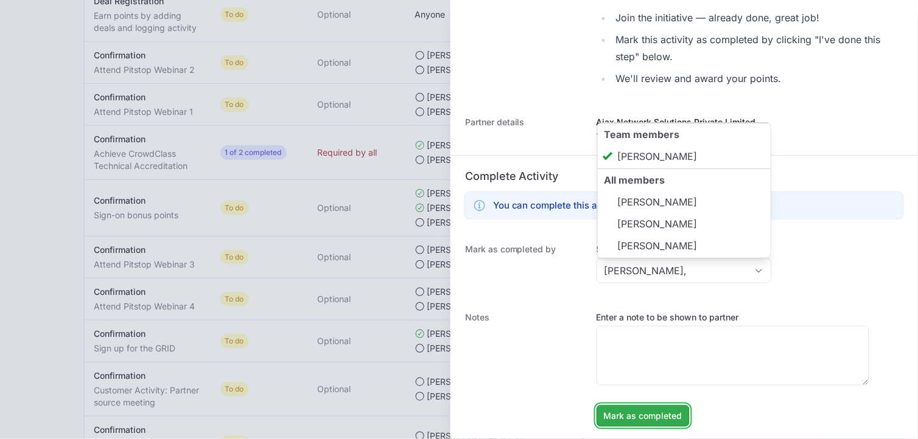
type input "[PERSON_NAME]"
click at [638, 415] on span "Mark as completed" at bounding box center [643, 416] width 79 height 15
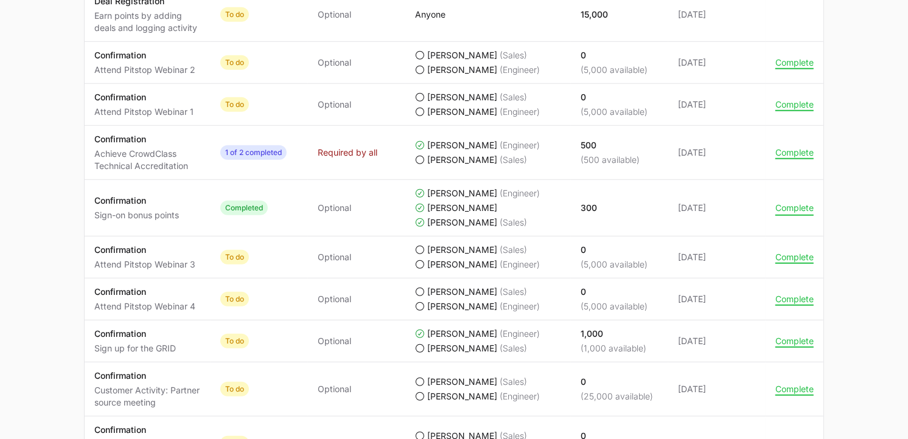
click at [812, 213] on button "Complete" at bounding box center [794, 208] width 38 height 11
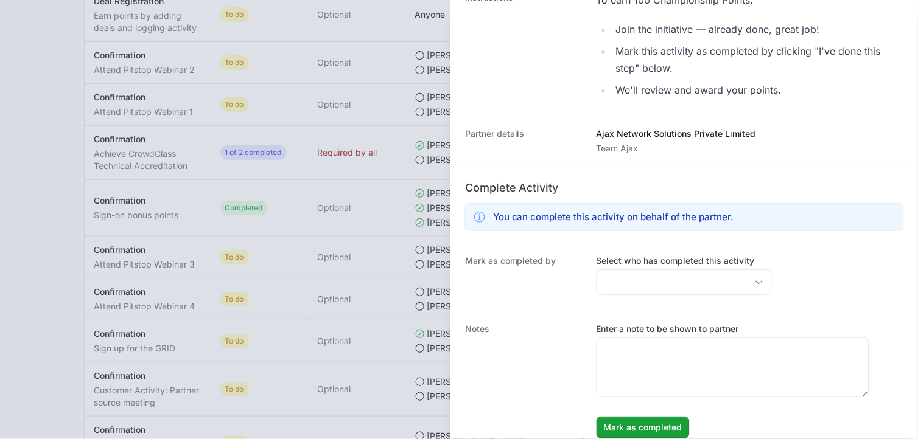
scroll to position [338, 0]
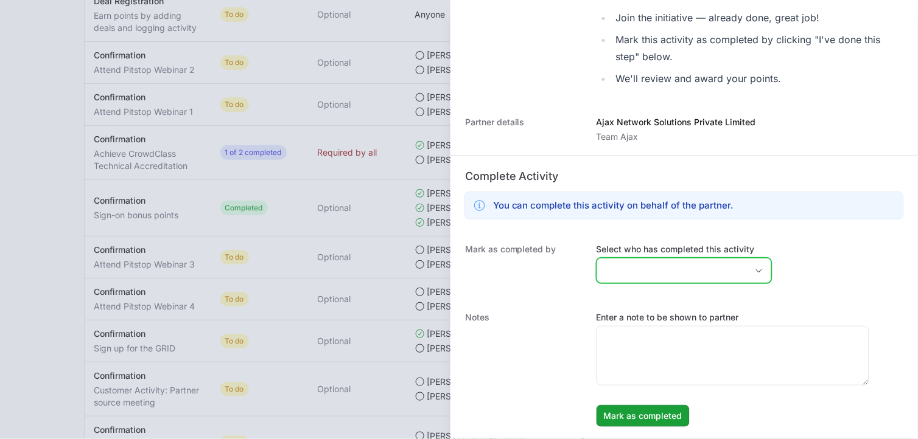
click at [754, 269] on icon "Open" at bounding box center [759, 271] width 10 height 4
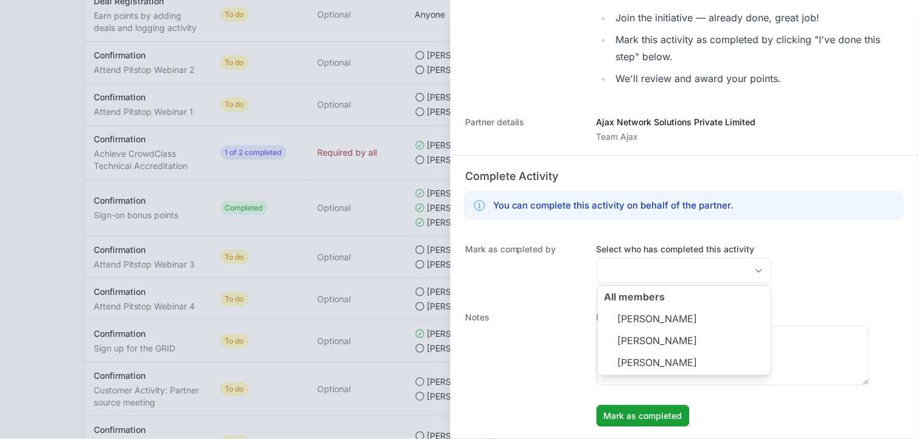
click at [566, 265] on dt "Mark as completed by" at bounding box center [523, 265] width 117 height 44
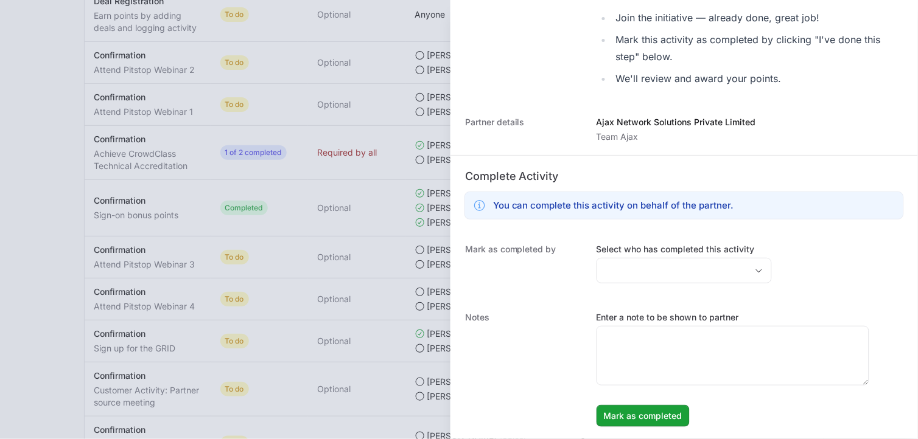
click at [362, 163] on div at bounding box center [459, 219] width 918 height 439
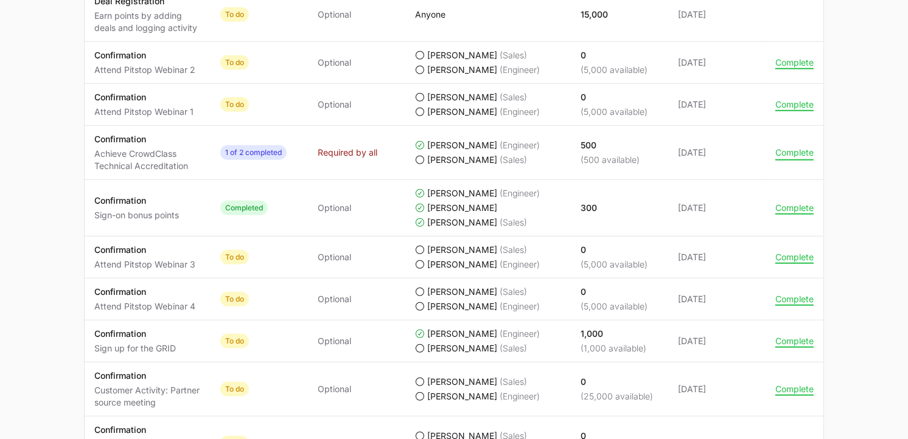
click at [792, 154] on button "Complete" at bounding box center [794, 152] width 38 height 11
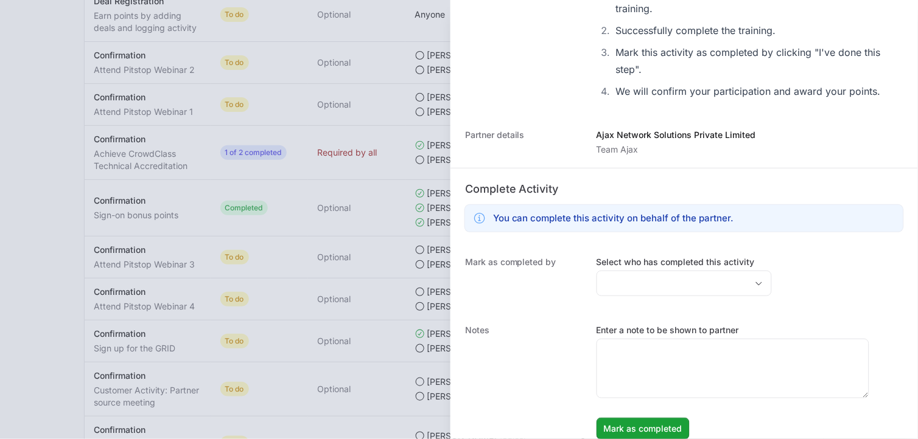
scroll to position [575, 0]
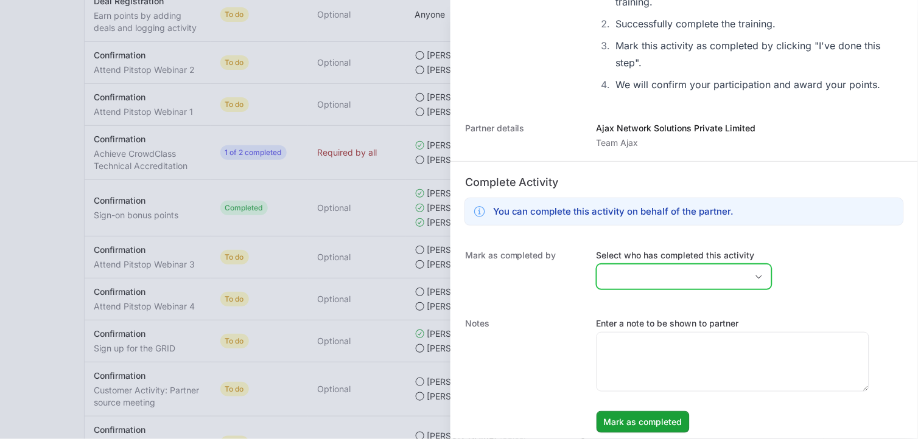
click at [749, 271] on div "Open" at bounding box center [759, 277] width 24 height 24
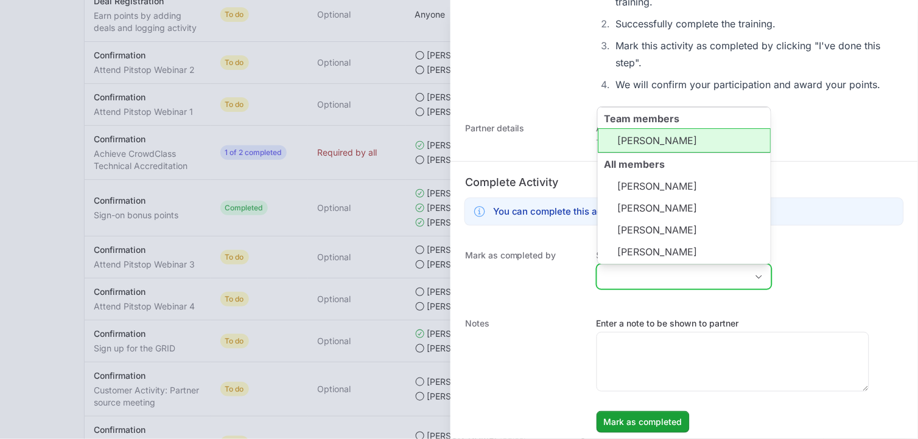
click at [671, 141] on li "[PERSON_NAME]" at bounding box center [684, 140] width 173 height 24
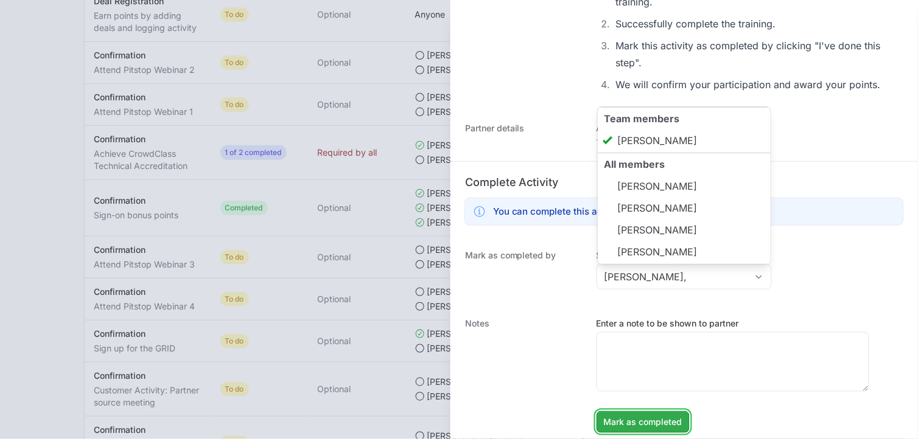
type input "[PERSON_NAME]"
click at [649, 429] on span "Mark as completed" at bounding box center [643, 422] width 79 height 15
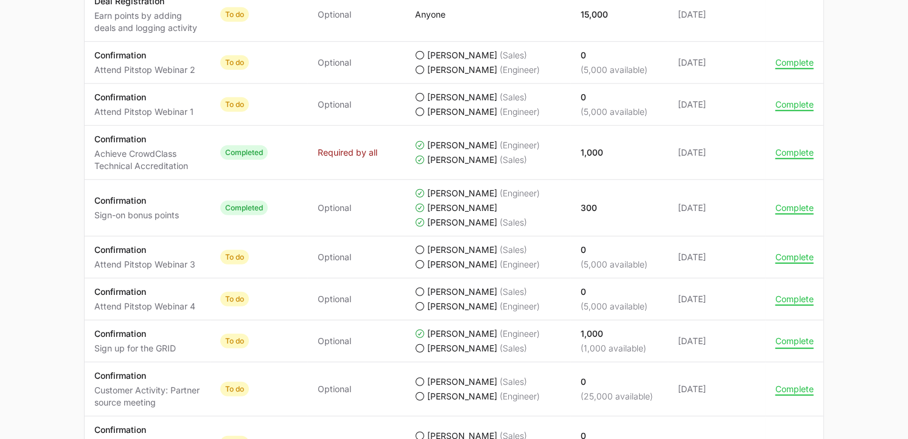
click at [788, 345] on button "Complete" at bounding box center [794, 341] width 38 height 11
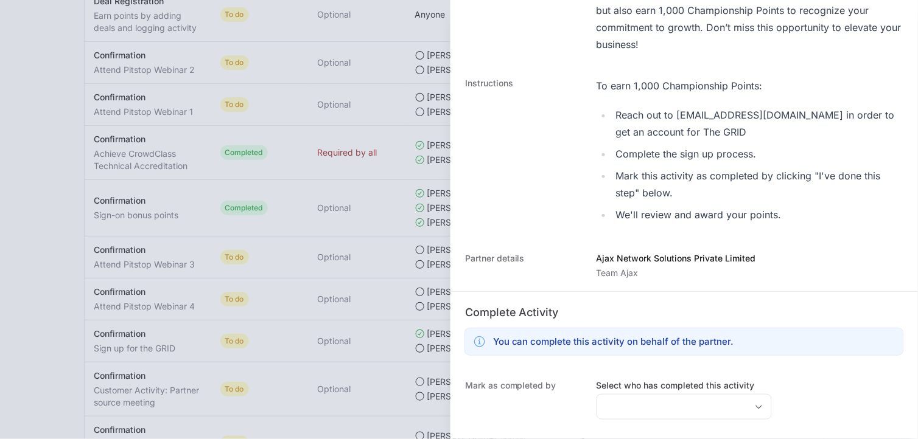
scroll to position [530, 0]
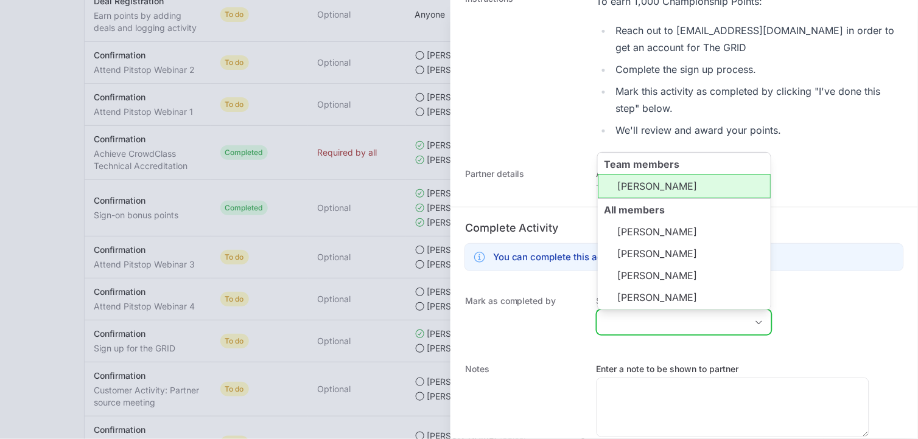
click at [715, 331] on input "Select who has completed this activity" at bounding box center [672, 322] width 150 height 24
click at [666, 195] on li "[PERSON_NAME]" at bounding box center [684, 186] width 173 height 24
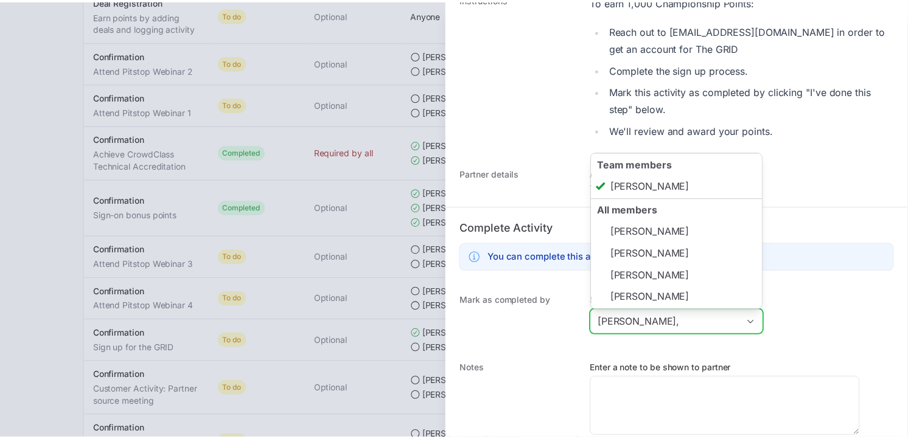
scroll to position [581, 0]
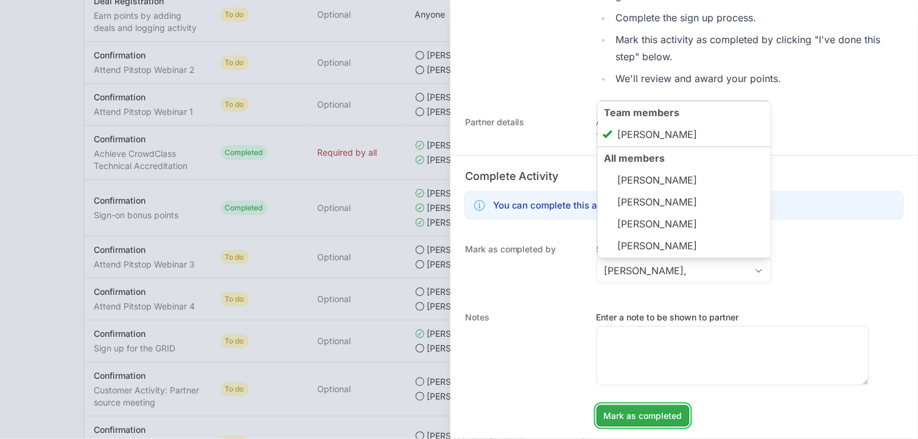
type input "[PERSON_NAME]"
click at [640, 411] on span "Mark as completed" at bounding box center [643, 416] width 79 height 15
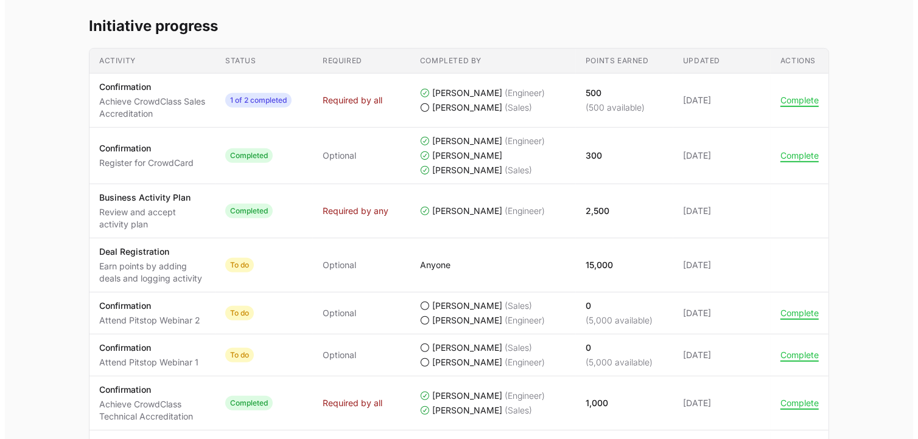
scroll to position [565, 0]
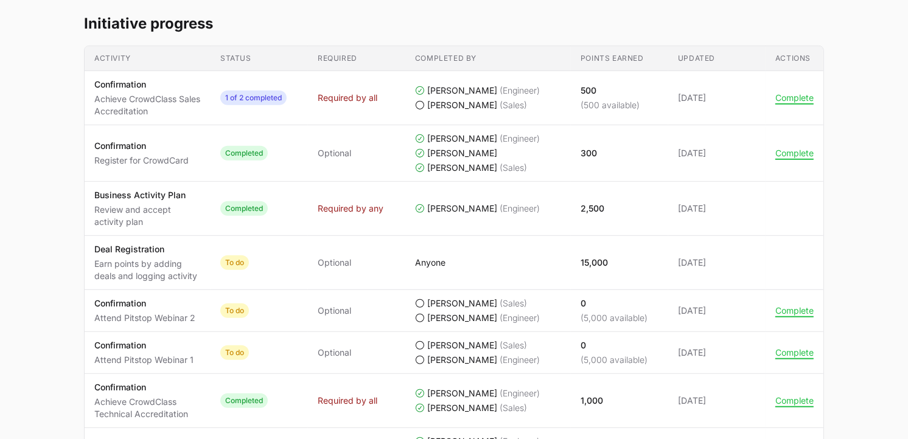
drag, startPoint x: 907, startPoint y: 181, endPoint x: 905, endPoint y: 172, distance: 8.7
click at [905, 172] on main "Champions 2025 Team Ajax Ajax Network Solutions Private Limited [PERSON_NAME], …" at bounding box center [454, 313] width 908 height 1520
click at [805, 100] on button "Complete" at bounding box center [794, 98] width 38 height 11
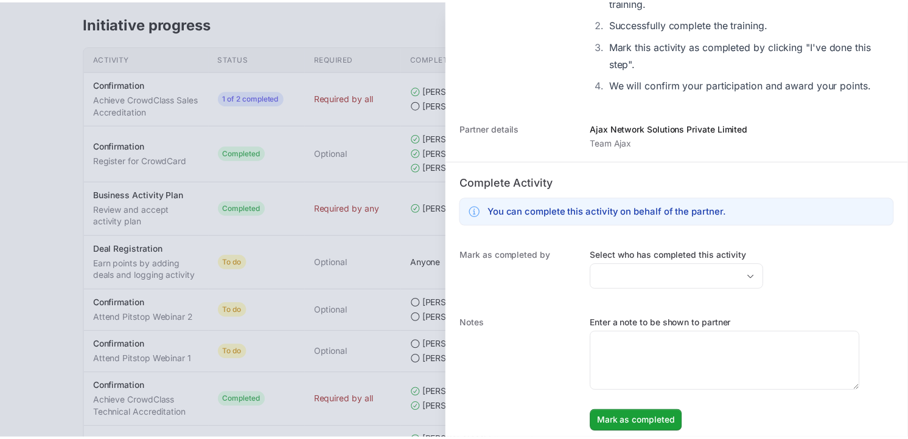
scroll to position [531, 0]
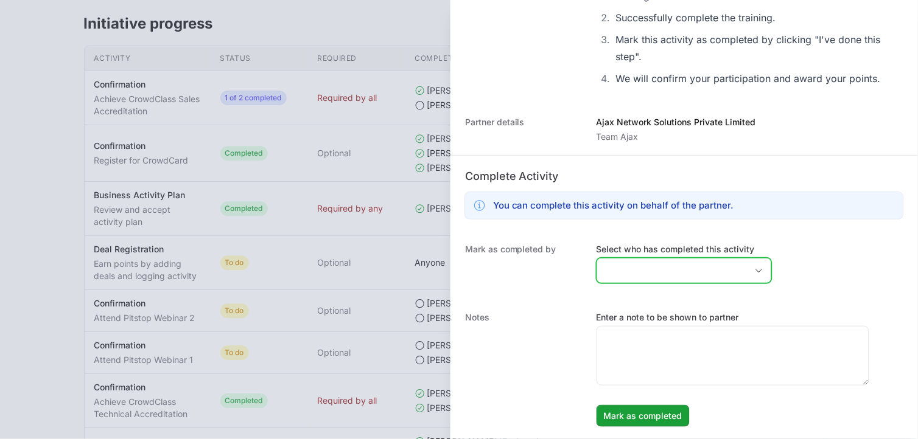
click at [751, 268] on div "Open" at bounding box center [759, 271] width 24 height 24
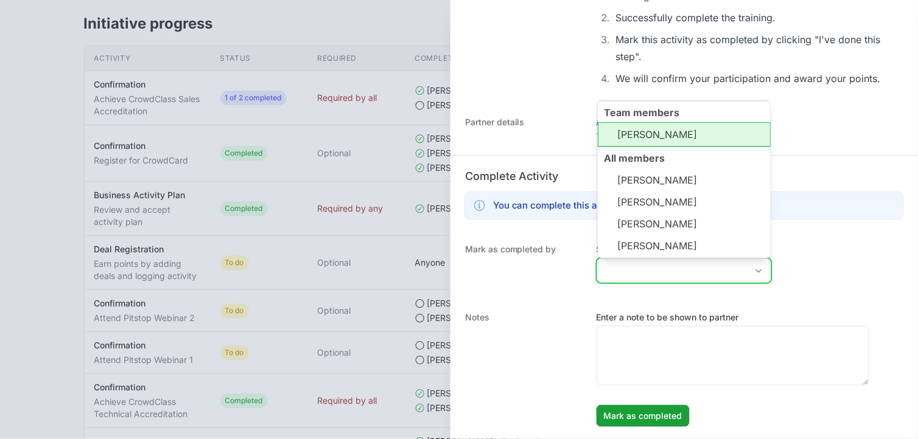
click at [654, 138] on li "[PERSON_NAME]" at bounding box center [684, 134] width 173 height 24
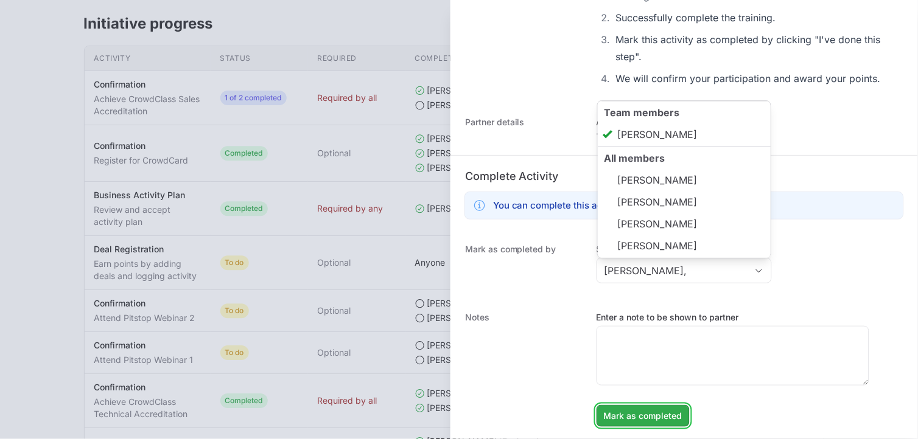
type input "[PERSON_NAME]"
click at [665, 410] on span "Mark as completed" at bounding box center [643, 416] width 79 height 15
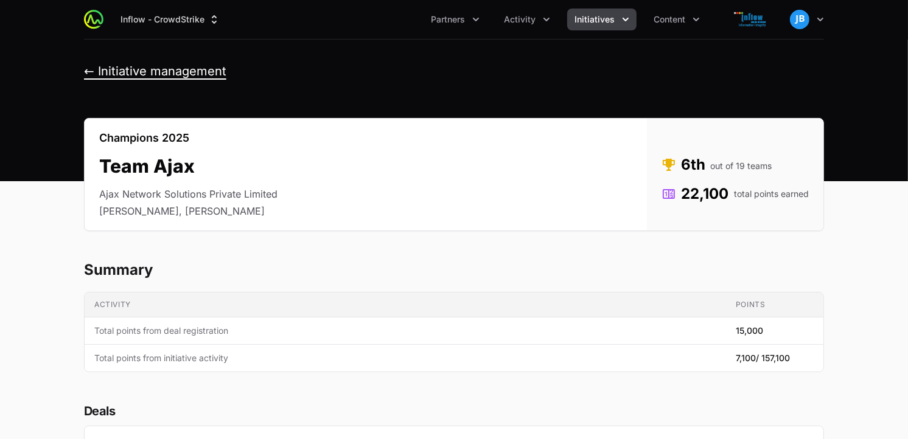
click at [86, 69] on button "← Initiative management" at bounding box center [155, 71] width 142 height 15
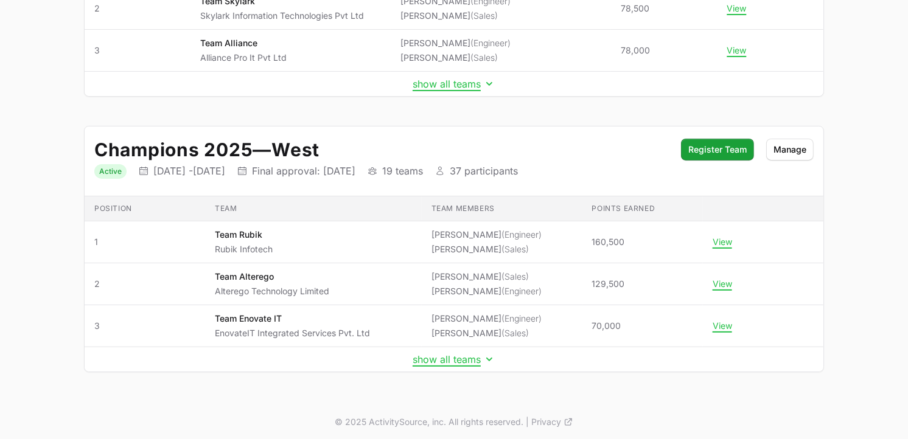
scroll to position [293, 0]
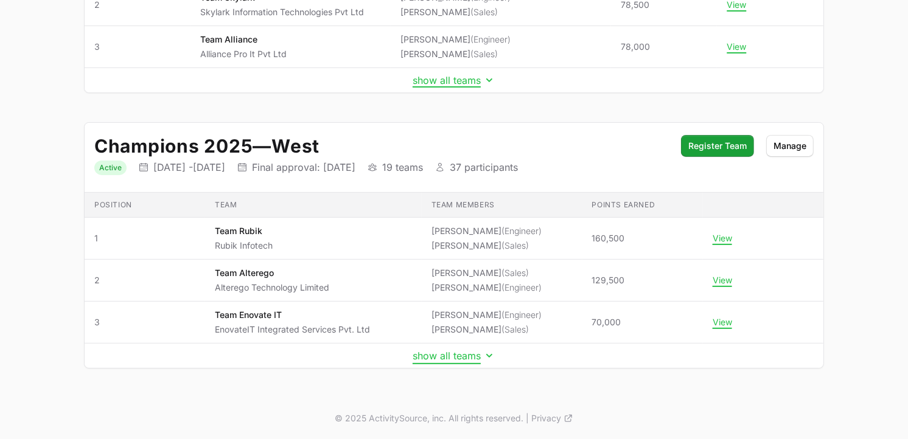
click at [472, 357] on button "show all teams" at bounding box center [454, 356] width 83 height 12
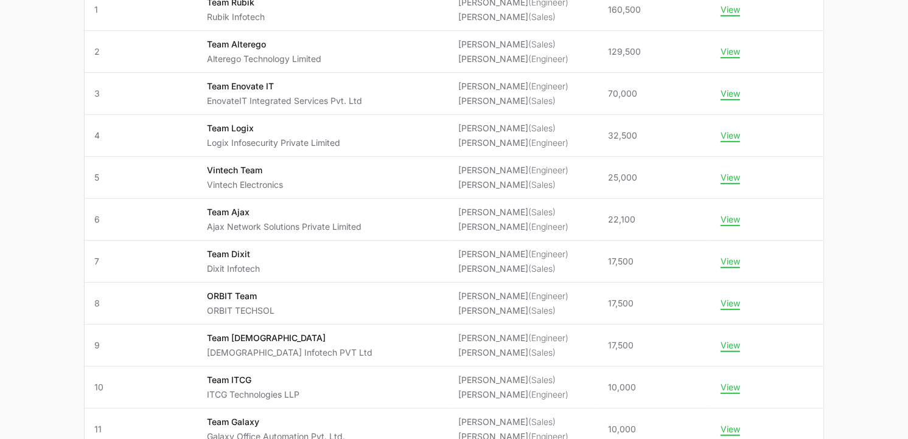
scroll to position [531, 0]
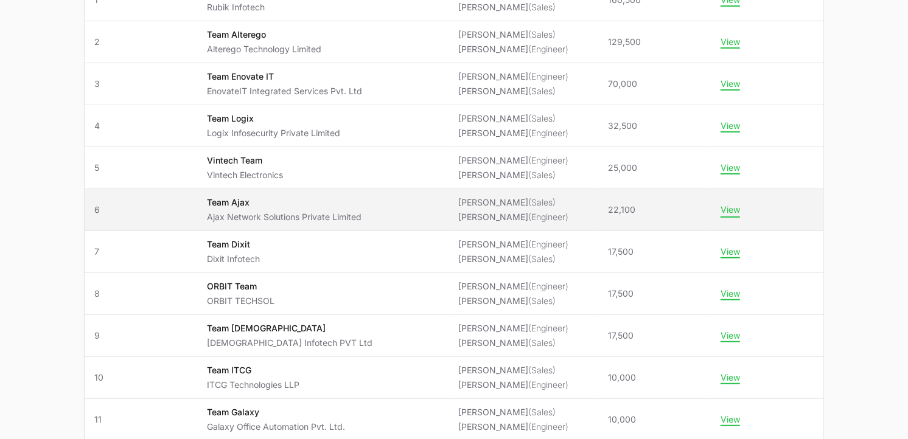
click at [727, 209] on button "View" at bounding box center [730, 210] width 19 height 11
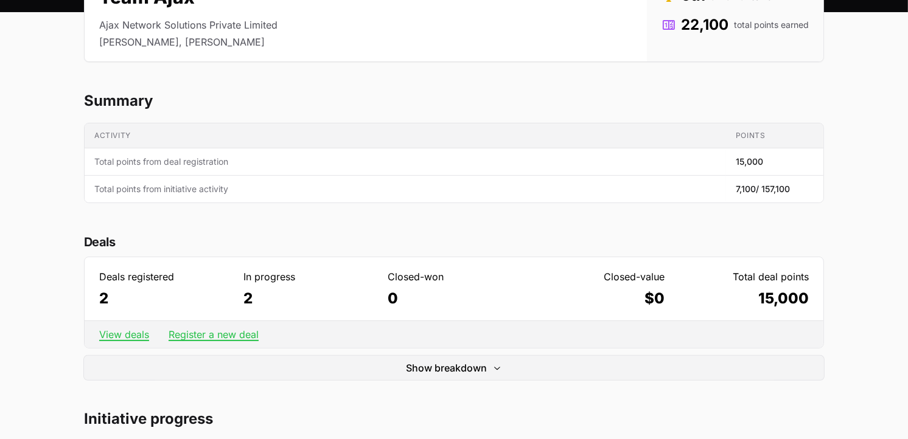
scroll to position [156, 0]
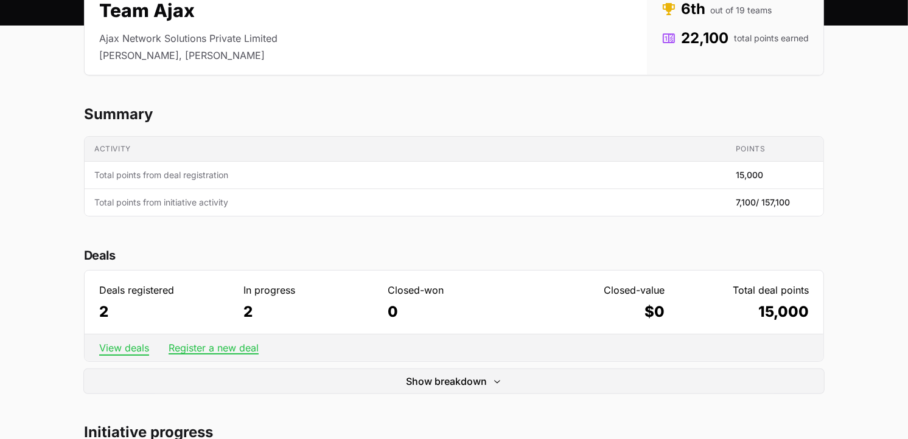
click at [136, 351] on link "View deals" at bounding box center [124, 348] width 50 height 12
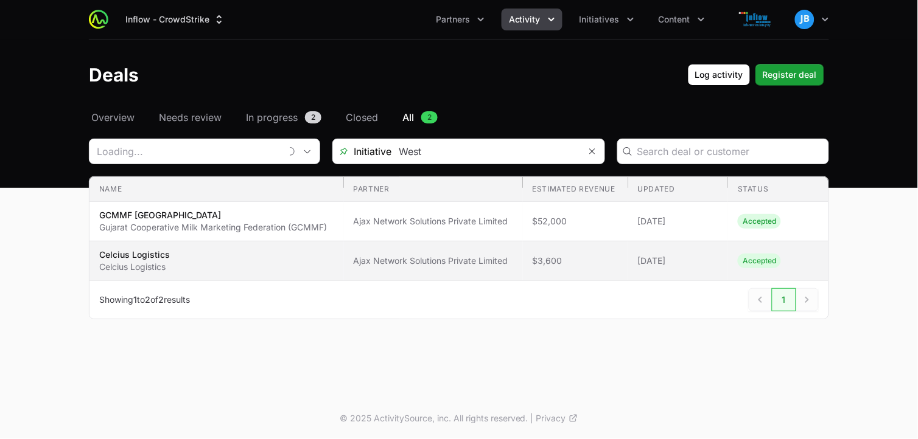
type input "Ajax Network Solutions Private Limited"
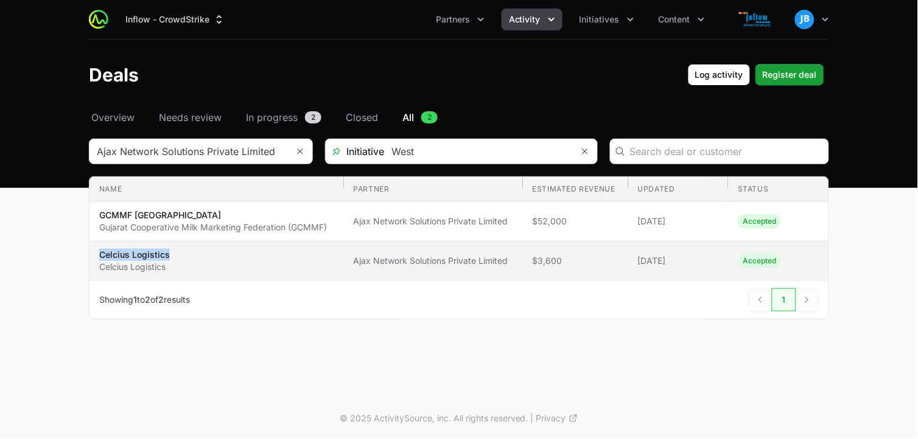
drag, startPoint x: 101, startPoint y: 257, endPoint x: 173, endPoint y: 254, distance: 72.5
click at [173, 254] on span "Celcius Logistics Celcius Logistics" at bounding box center [216, 261] width 235 height 24
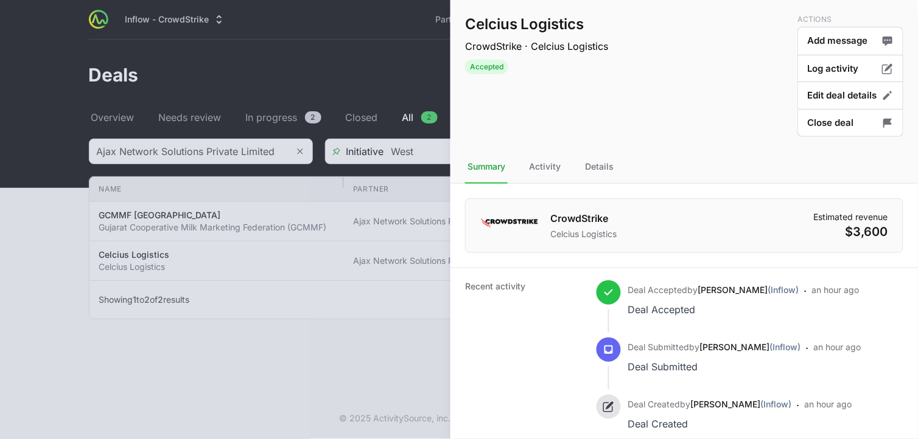
click at [310, 40] on div at bounding box center [459, 219] width 918 height 439
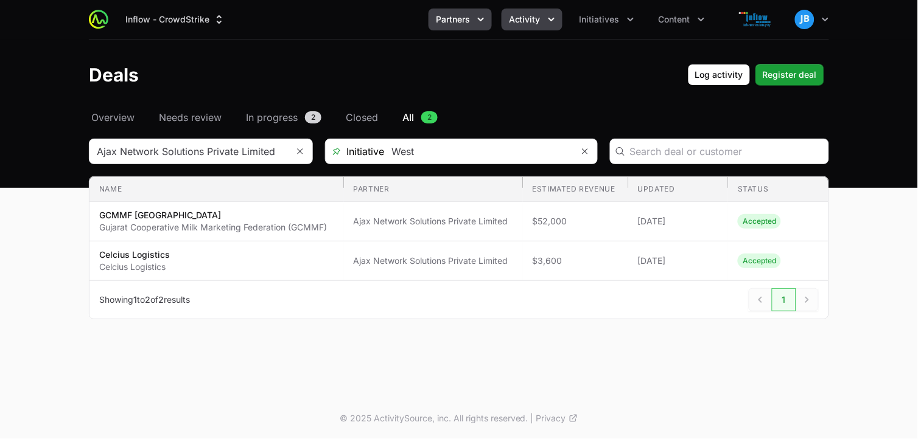
click at [482, 24] on icon "Partners menu" at bounding box center [481, 19] width 12 height 12
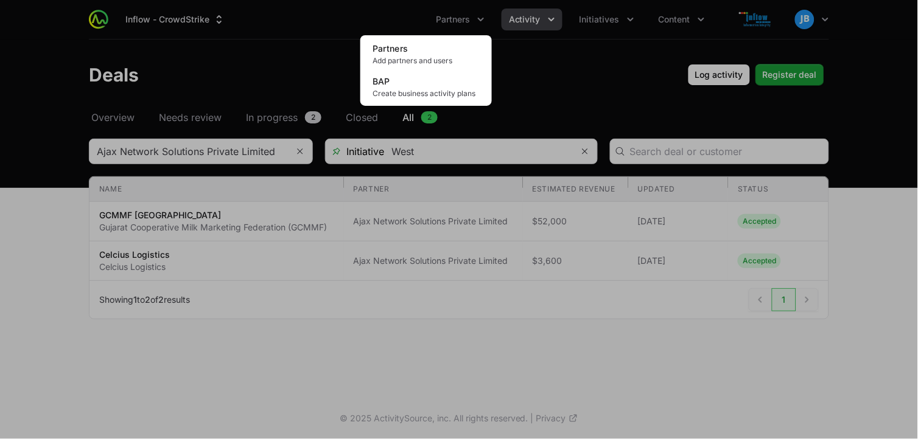
click at [559, 71] on div "Partners menu" at bounding box center [459, 219] width 918 height 439
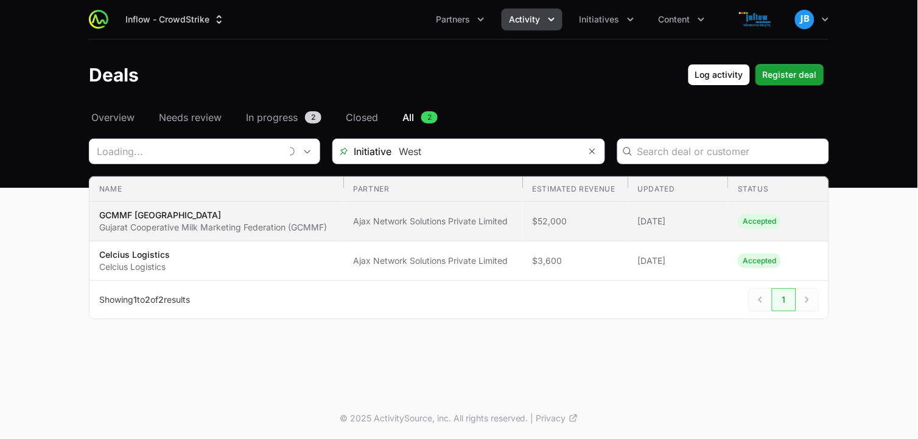
type input "Ajax Network Solutions Private Limited"
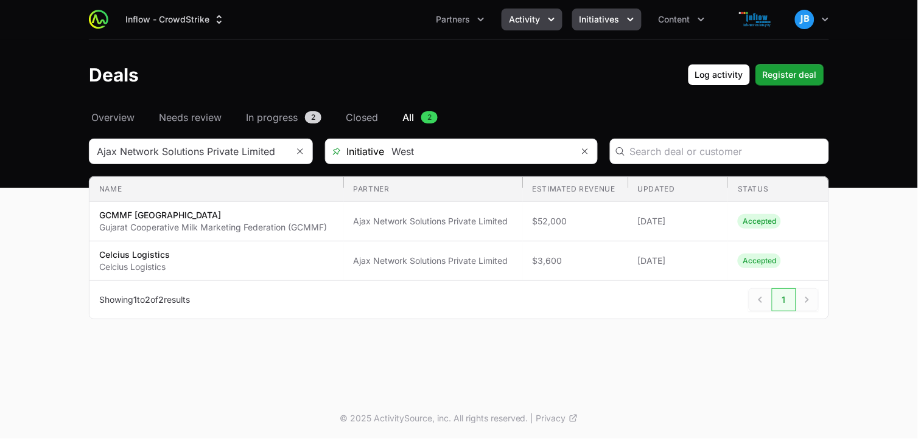
click at [617, 23] on span "Initiatives" at bounding box center [599, 19] width 40 height 12
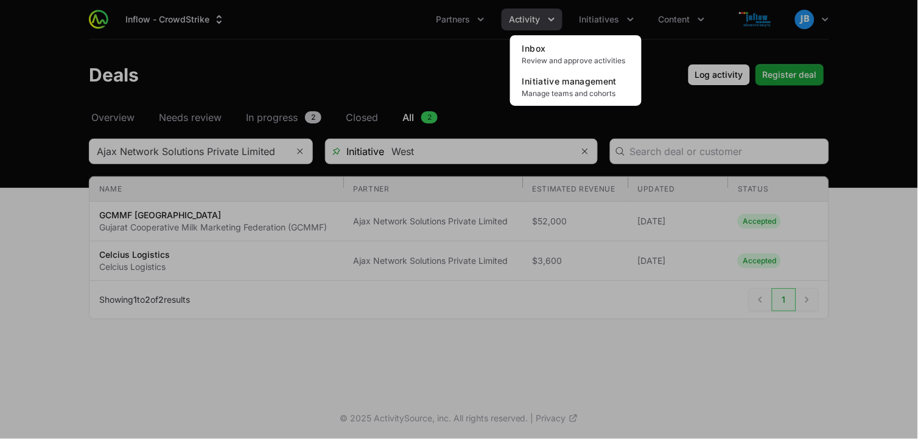
click at [547, 16] on div "Initiatives menu" at bounding box center [459, 219] width 918 height 439
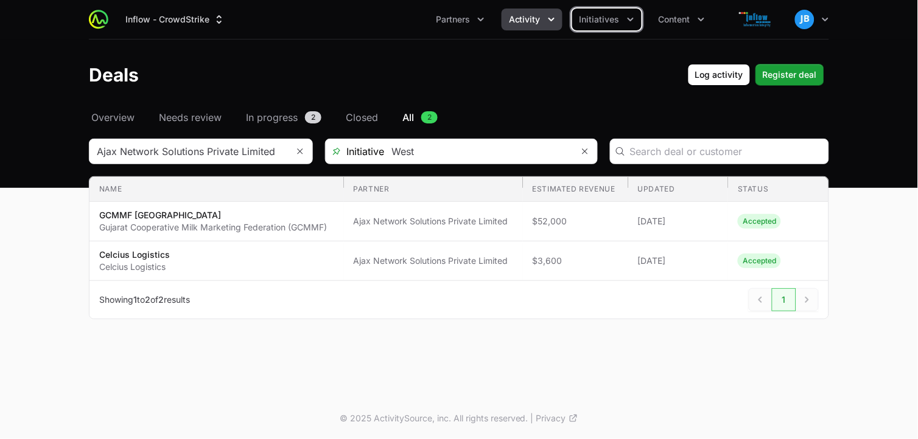
click at [553, 18] on icon "Activity menu" at bounding box center [551, 19] width 12 height 12
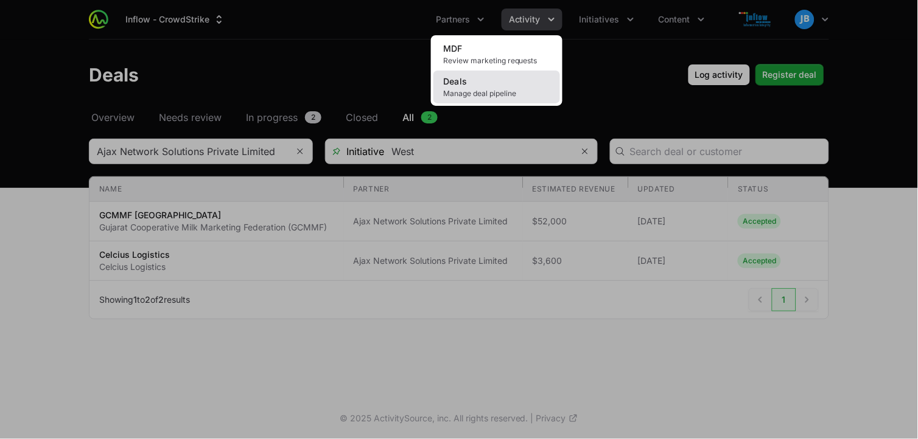
click at [525, 83] on link "Deals Manage deal pipeline" at bounding box center [496, 87] width 127 height 33
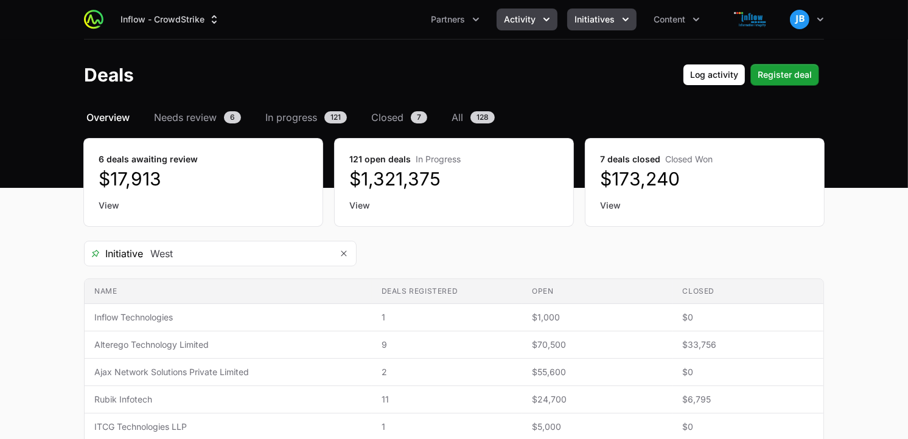
click at [628, 22] on icon "Initiatives menu" at bounding box center [626, 19] width 12 height 12
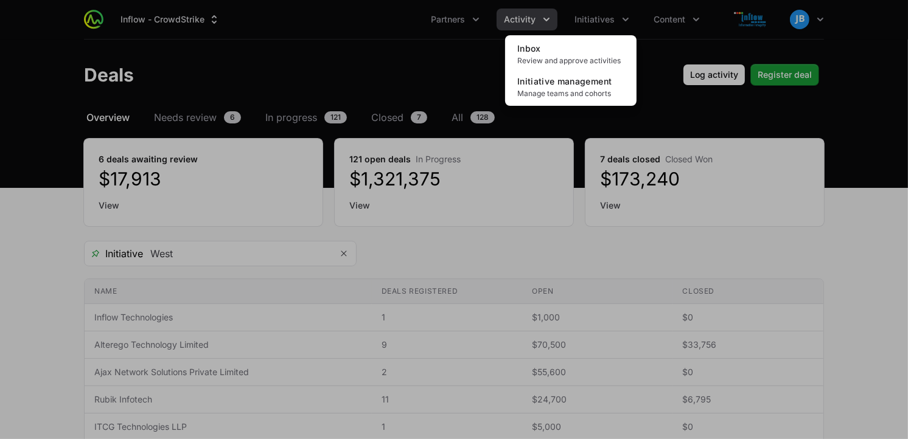
click at [786, 106] on div "Initiatives menu" at bounding box center [454, 219] width 908 height 439
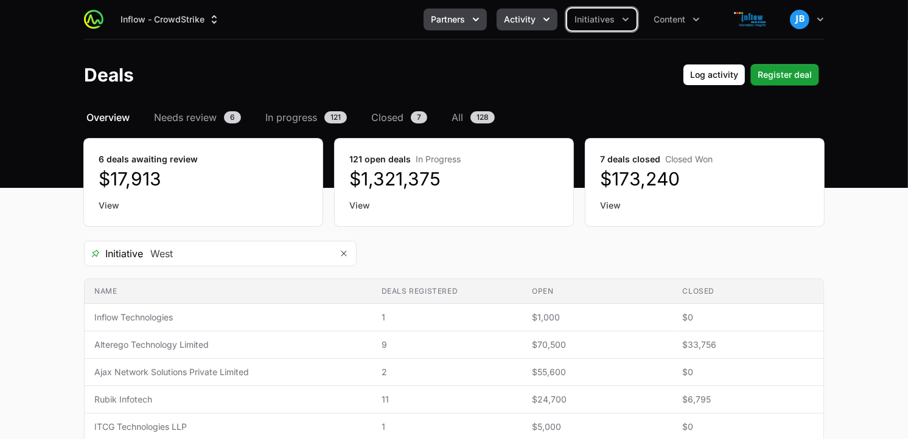
click at [475, 20] on icon "Partners menu" at bounding box center [476, 19] width 12 height 12
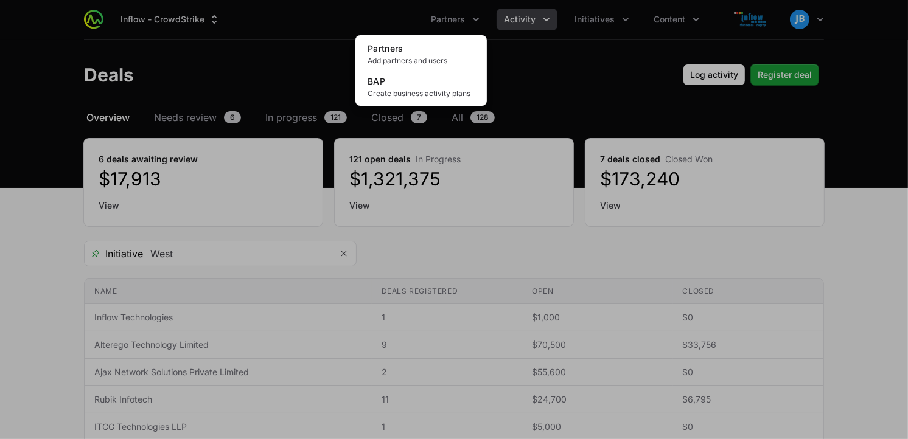
click at [605, 71] on div "Partners menu" at bounding box center [454, 219] width 908 height 439
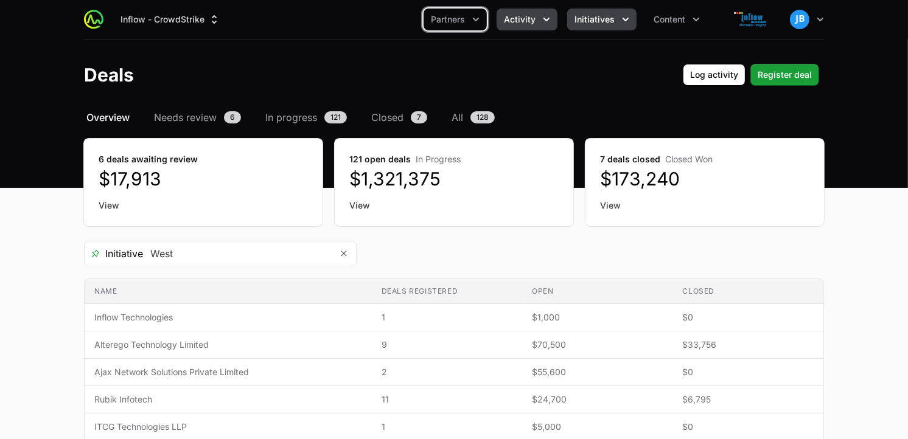
click at [620, 20] on icon "Initiatives menu" at bounding box center [626, 19] width 12 height 12
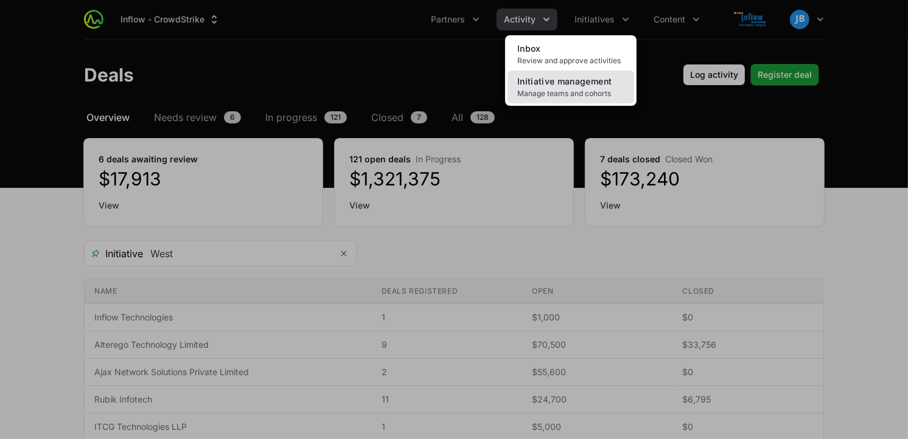
click at [563, 89] on span "Manage teams and cohorts" at bounding box center [570, 94] width 107 height 10
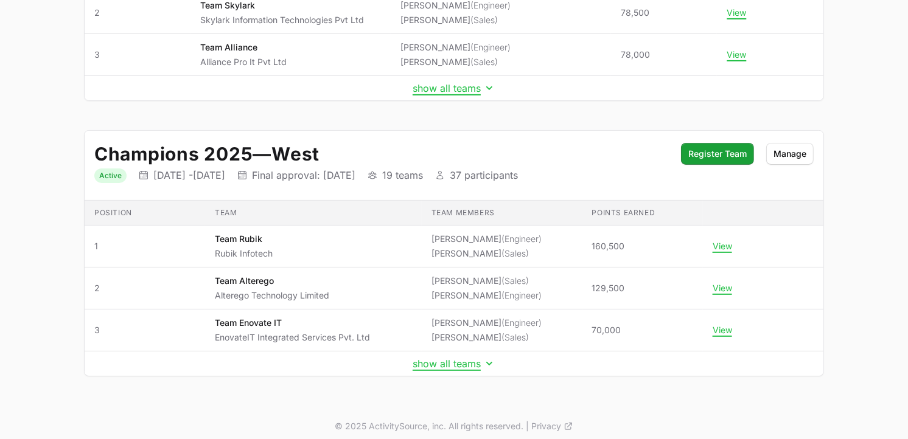
scroll to position [293, 0]
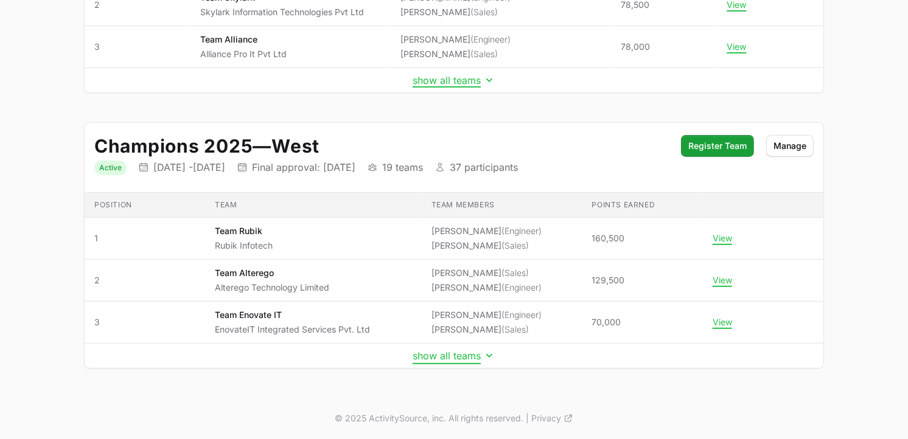
click at [444, 352] on button "show all teams" at bounding box center [454, 356] width 83 height 12
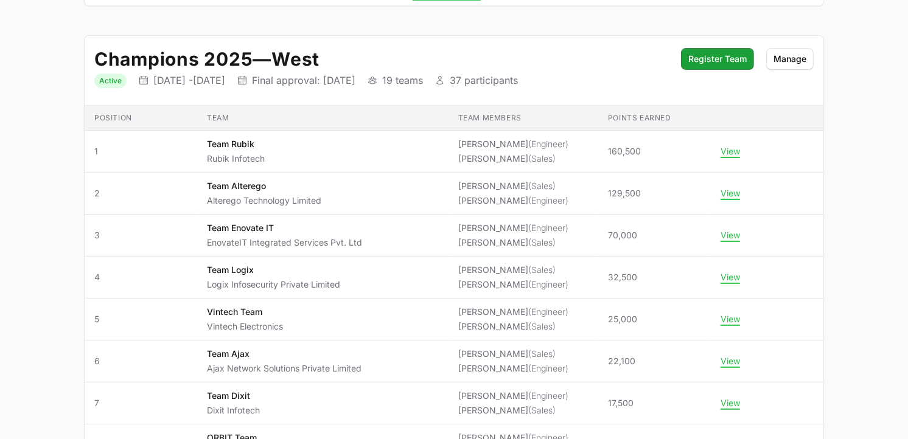
scroll to position [368, 0]
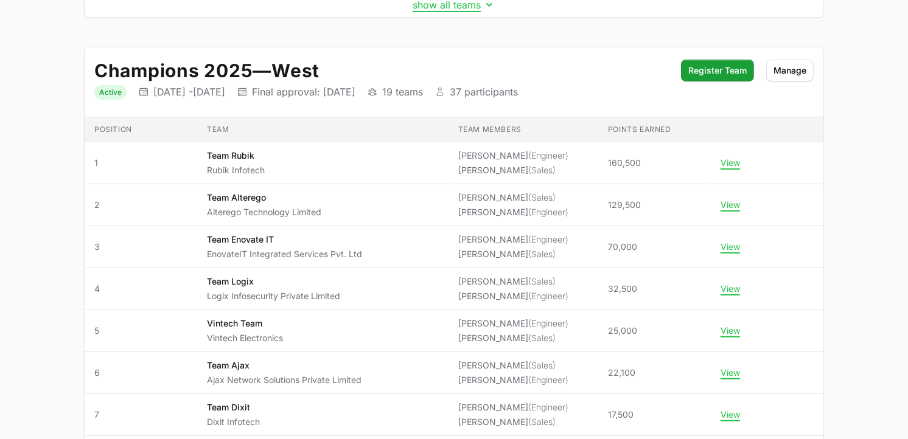
click at [878, 125] on main "Select a tab Active Archived Active 2 Archived Champions 2025 — South Status Ac…" at bounding box center [454, 369] width 908 height 1252
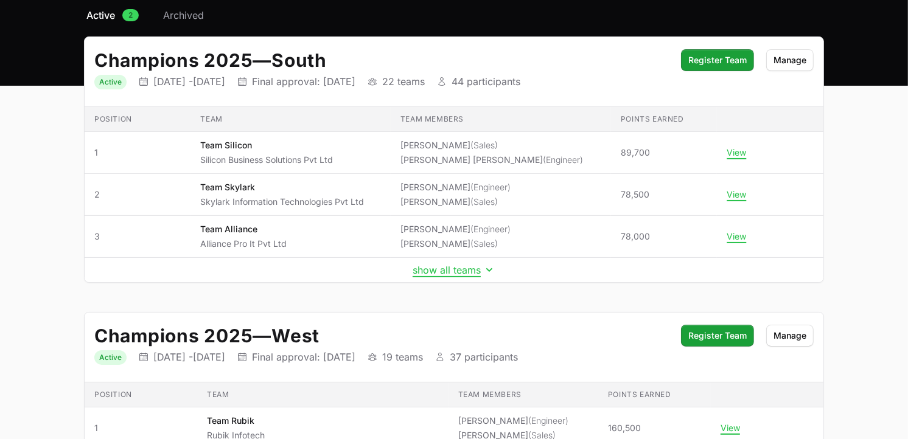
scroll to position [0, 0]
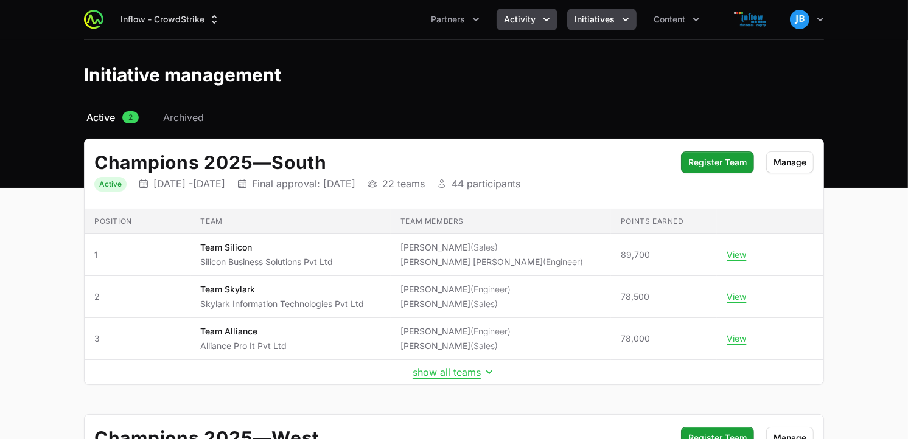
click at [540, 12] on button "Activity" at bounding box center [527, 20] width 61 height 22
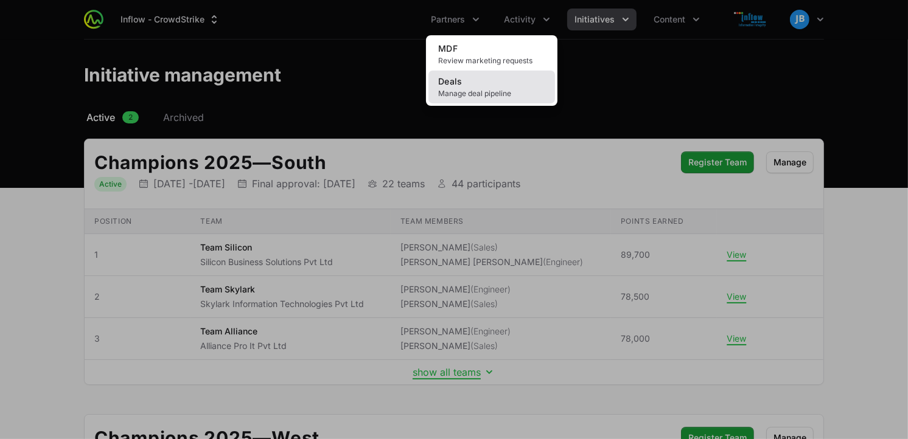
click at [469, 85] on link "Deals Manage deal pipeline" at bounding box center [491, 87] width 127 height 33
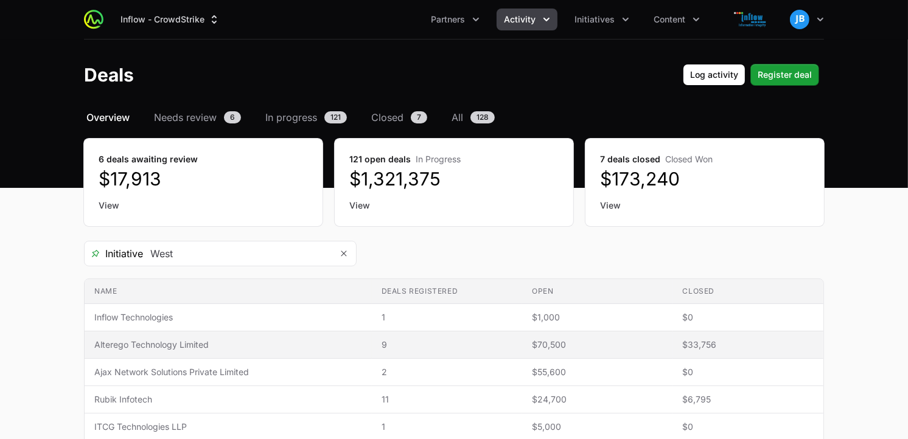
click at [170, 342] on span "Alterego Technology Limited" at bounding box center [228, 345] width 268 height 12
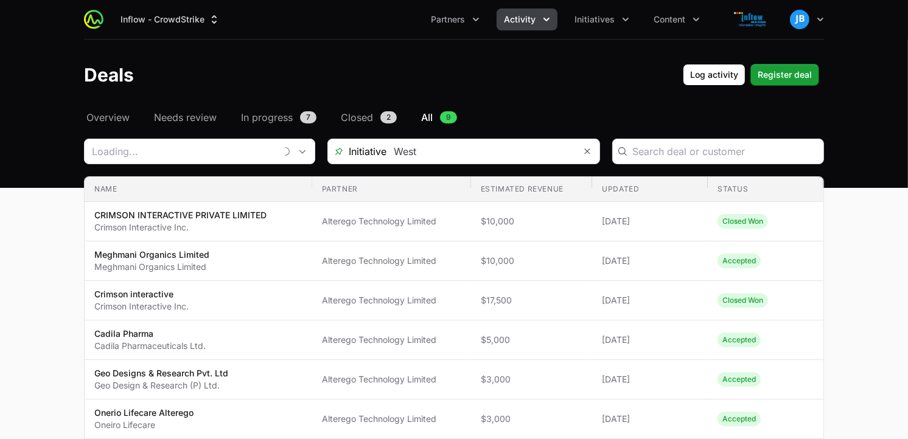
type input "Alterego Technology Limited"
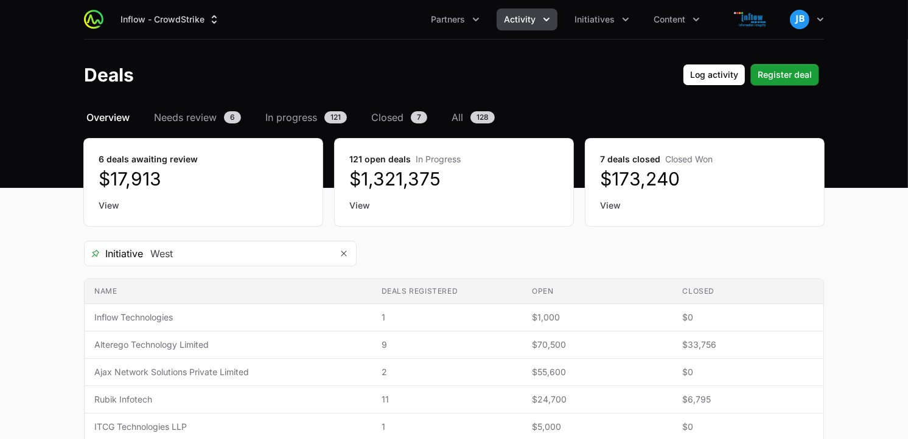
click at [545, 21] on icon "Activity menu" at bounding box center [546, 19] width 12 height 12
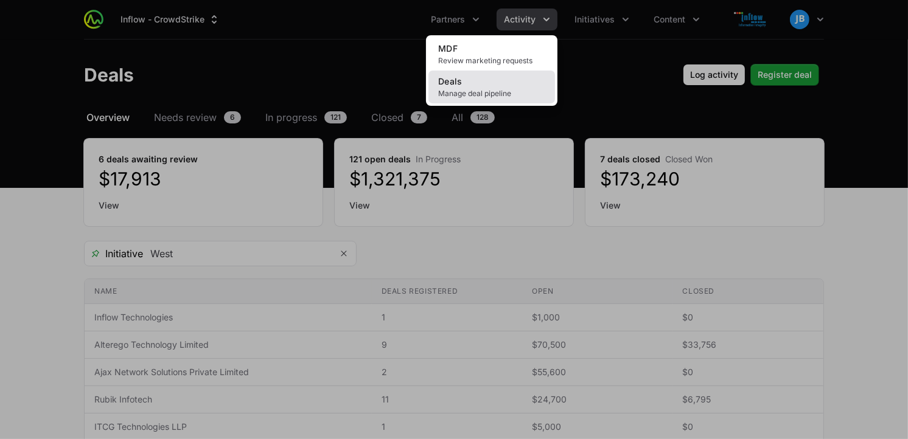
click at [484, 84] on link "Deals Manage deal pipeline" at bounding box center [491, 87] width 127 height 33
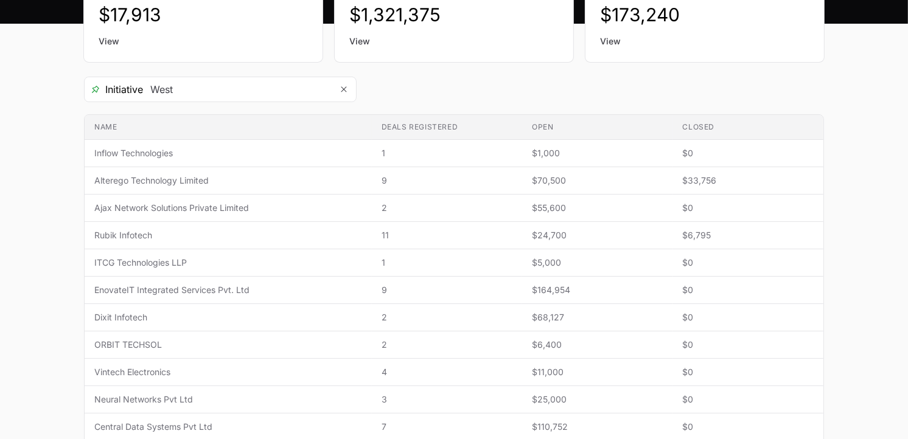
scroll to position [123, 0]
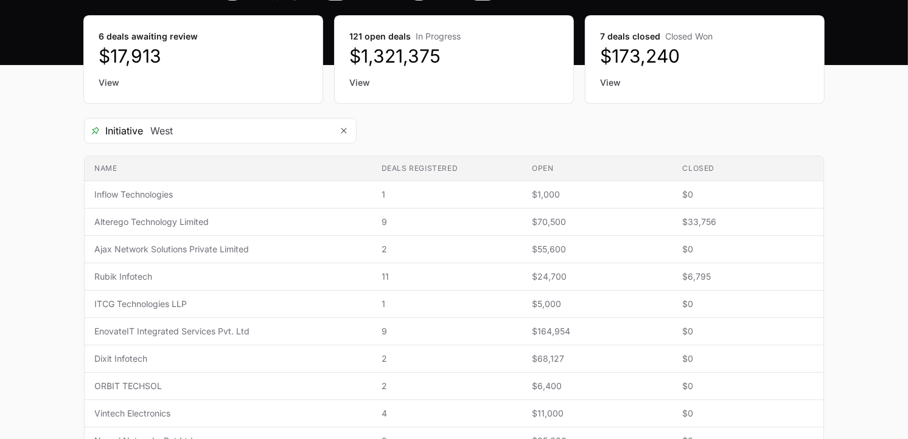
click at [850, 173] on main "Select a tab Overview Needs review In progress Closed All Overview Needs review…" at bounding box center [454, 392] width 908 height 810
drag, startPoint x: 850, startPoint y: 173, endPoint x: 910, endPoint y: 323, distance: 161.4
click at [908, 323] on html "Inflow - CrowdStrike Partners Activity Initiatives Content Open user menu Open …" at bounding box center [454, 357] width 908 height 961
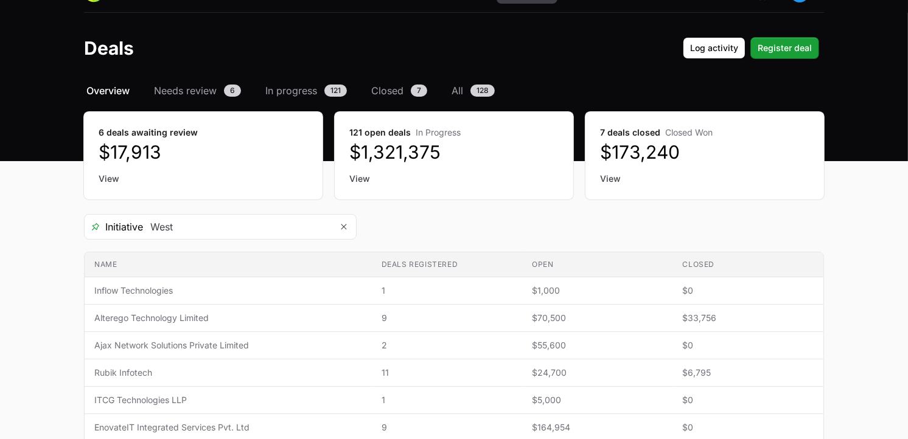
scroll to position [0, 0]
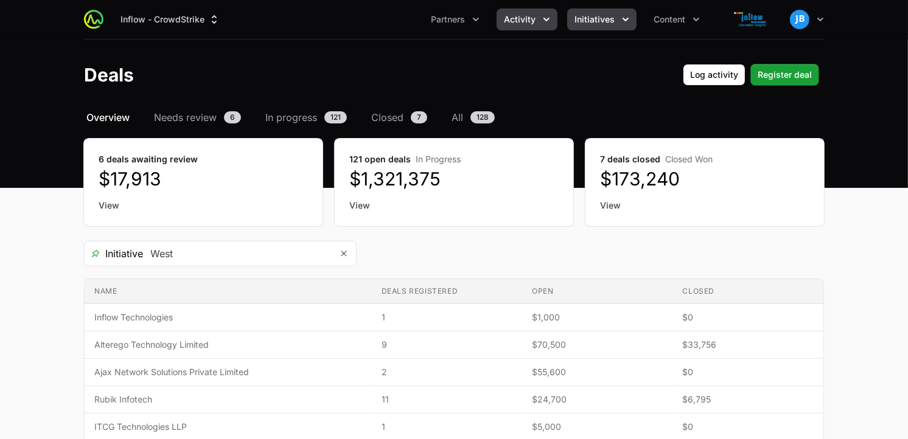
click at [615, 21] on button "Initiatives" at bounding box center [601, 20] width 69 height 22
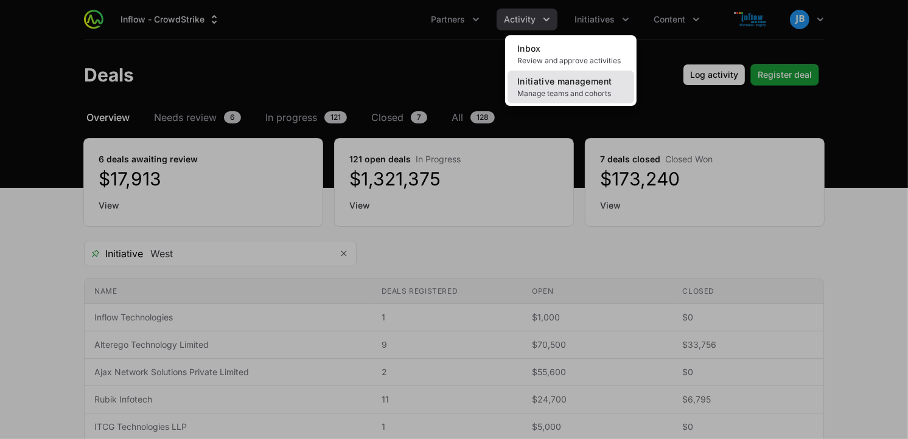
click at [570, 96] on span "Manage teams and cohorts" at bounding box center [570, 94] width 107 height 10
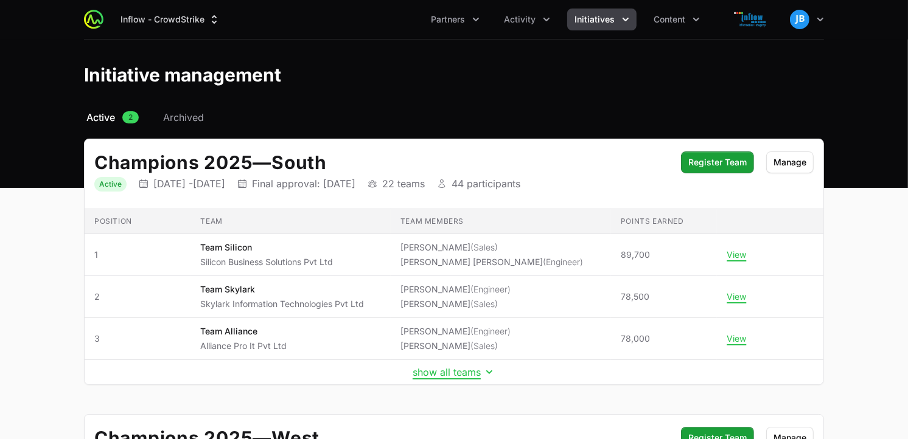
click at [551, 98] on header "Initiative management" at bounding box center [454, 75] width 908 height 71
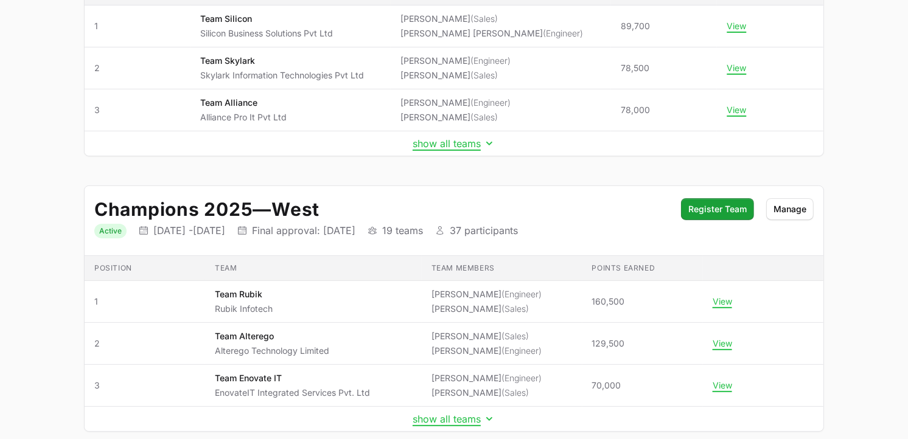
scroll to position [242, 0]
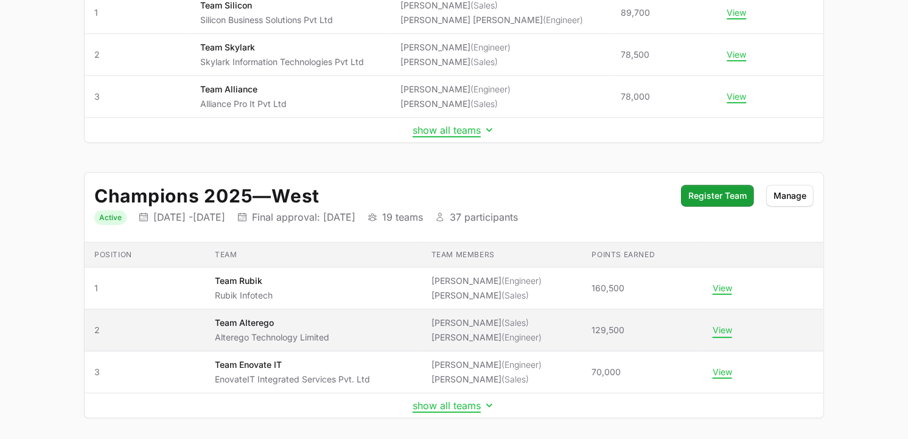
click at [729, 329] on button "View" at bounding box center [722, 330] width 19 height 11
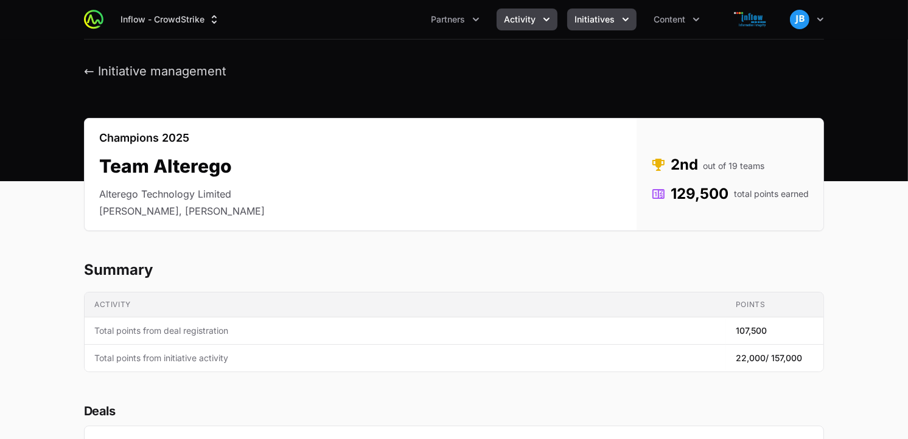
click at [548, 19] on icon "Activity menu" at bounding box center [546, 19] width 12 height 12
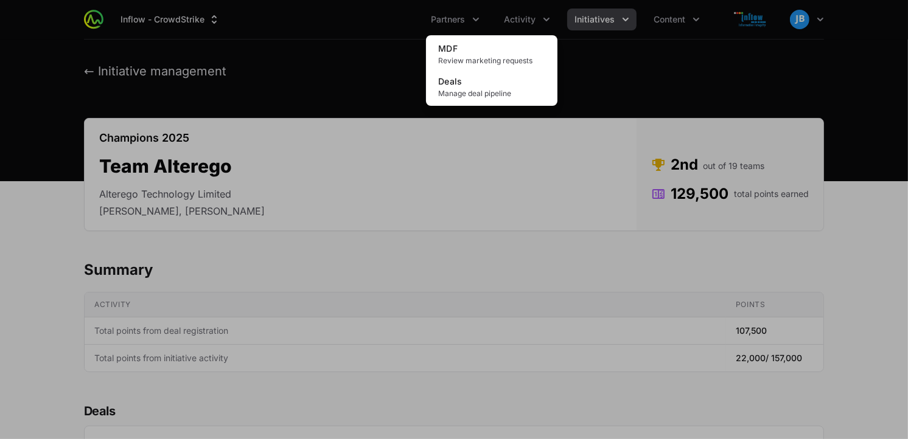
click at [650, 88] on div "Activity menu" at bounding box center [454, 219] width 908 height 439
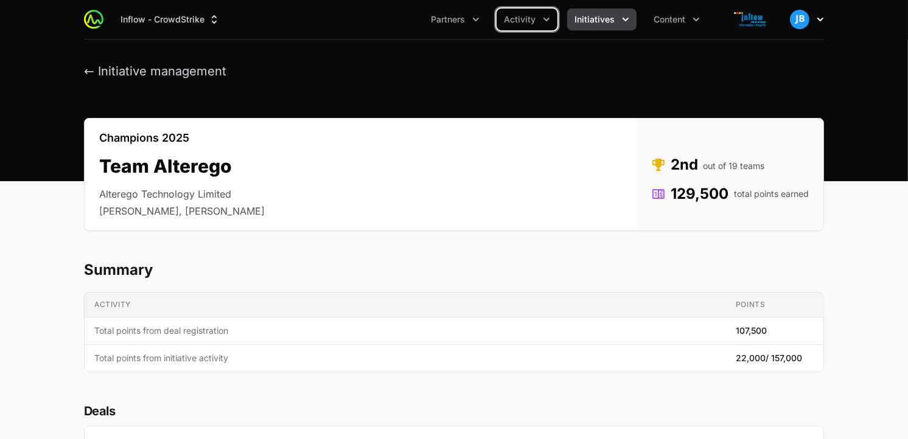
click at [820, 15] on icon "button" at bounding box center [820, 19] width 12 height 12
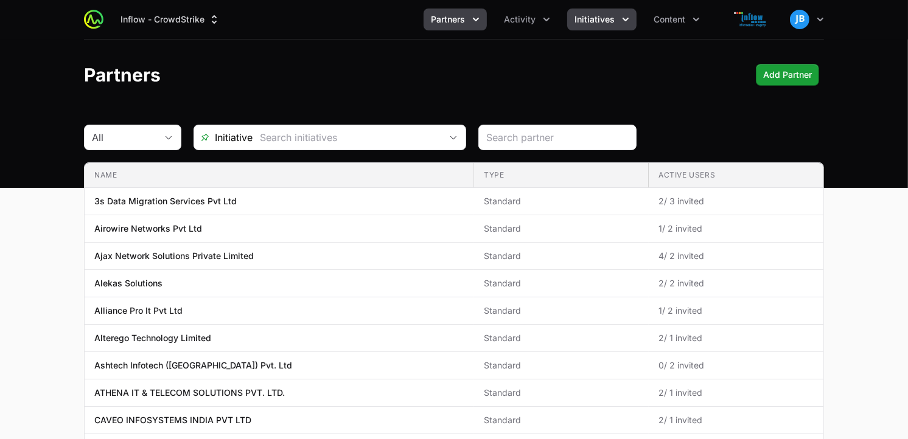
click at [612, 19] on span "Initiatives" at bounding box center [595, 19] width 40 height 12
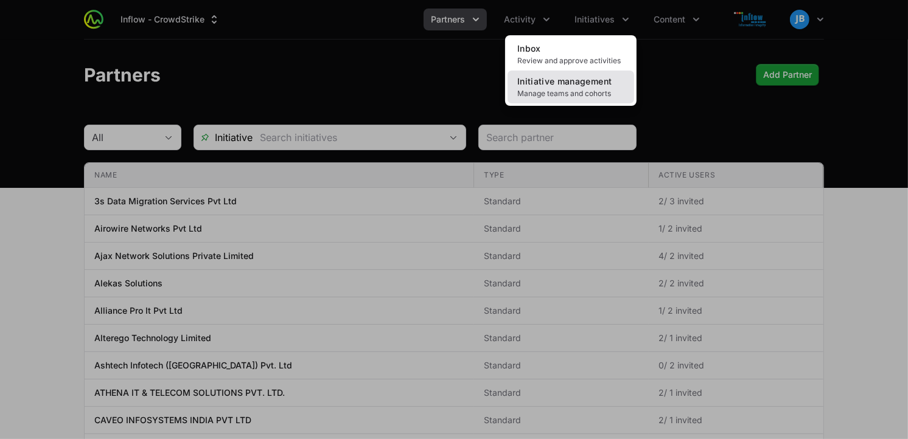
click at [569, 89] on span "Manage teams and cohorts" at bounding box center [570, 94] width 107 height 10
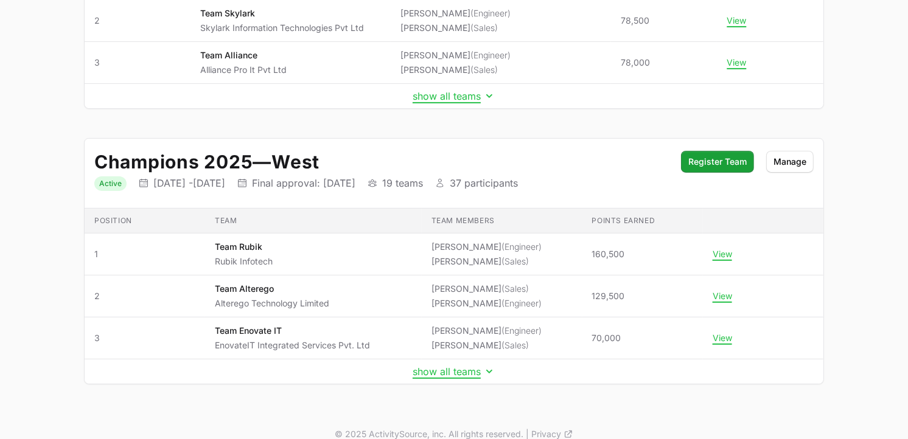
scroll to position [281, 0]
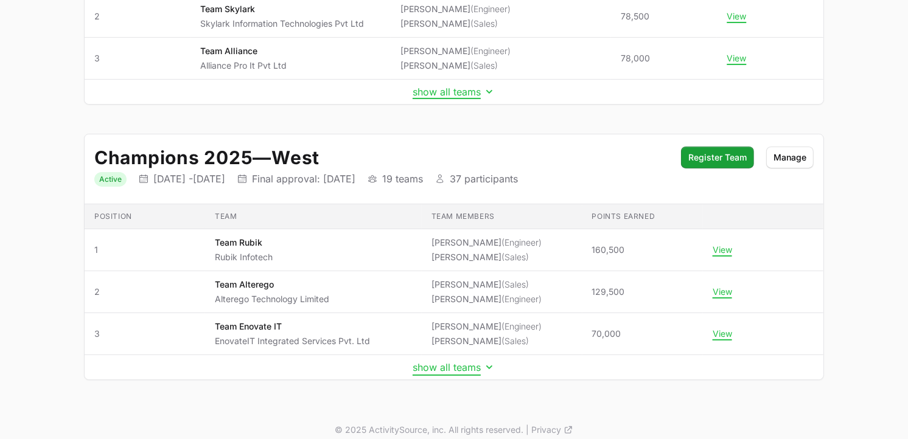
click at [466, 370] on button "show all teams" at bounding box center [454, 368] width 83 height 12
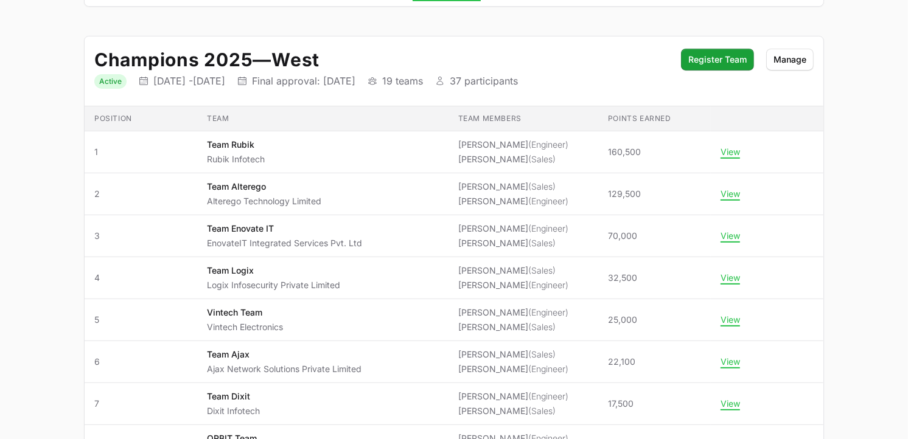
scroll to position [0, 0]
